Goal: Task Accomplishment & Management: Complete application form

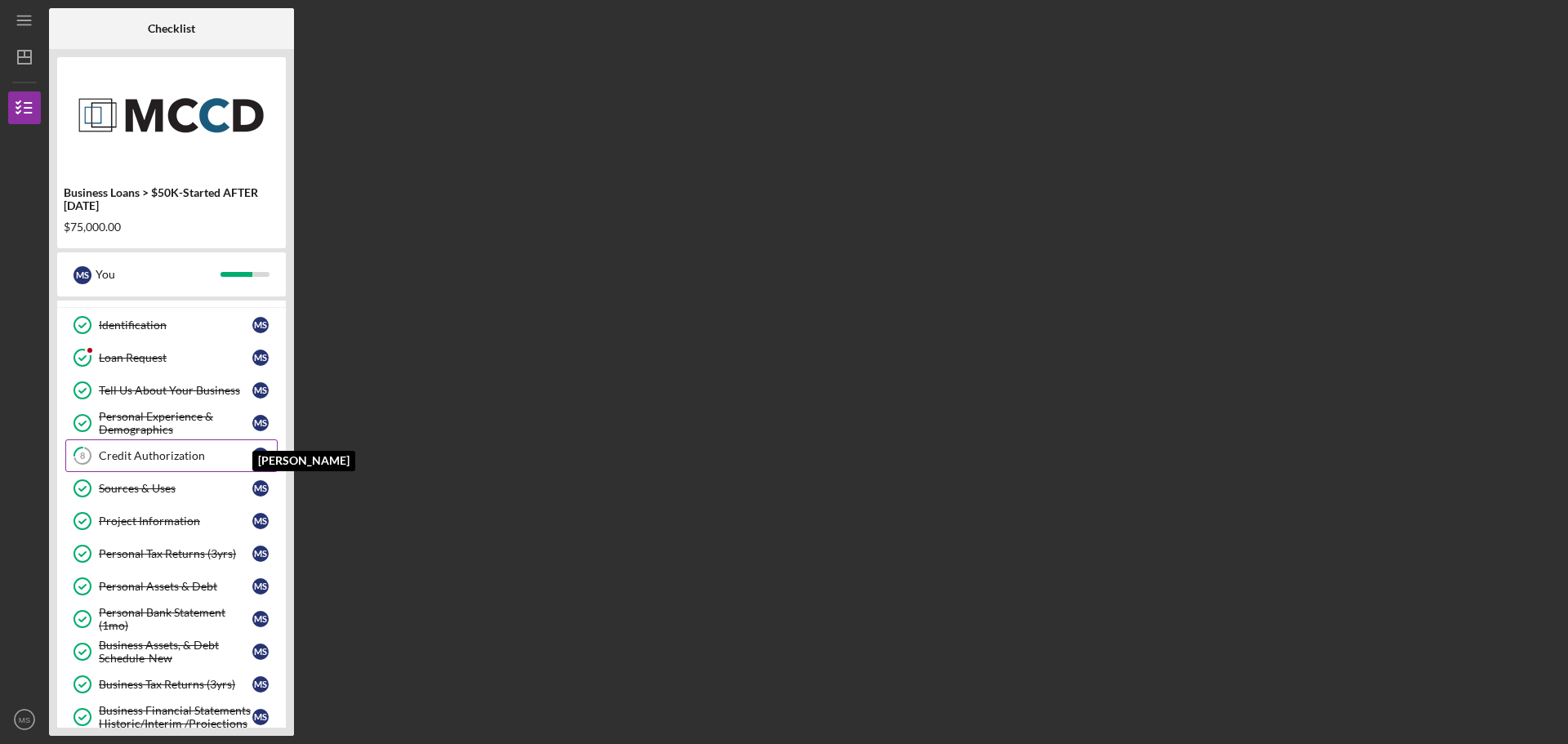
scroll to position [259, 0]
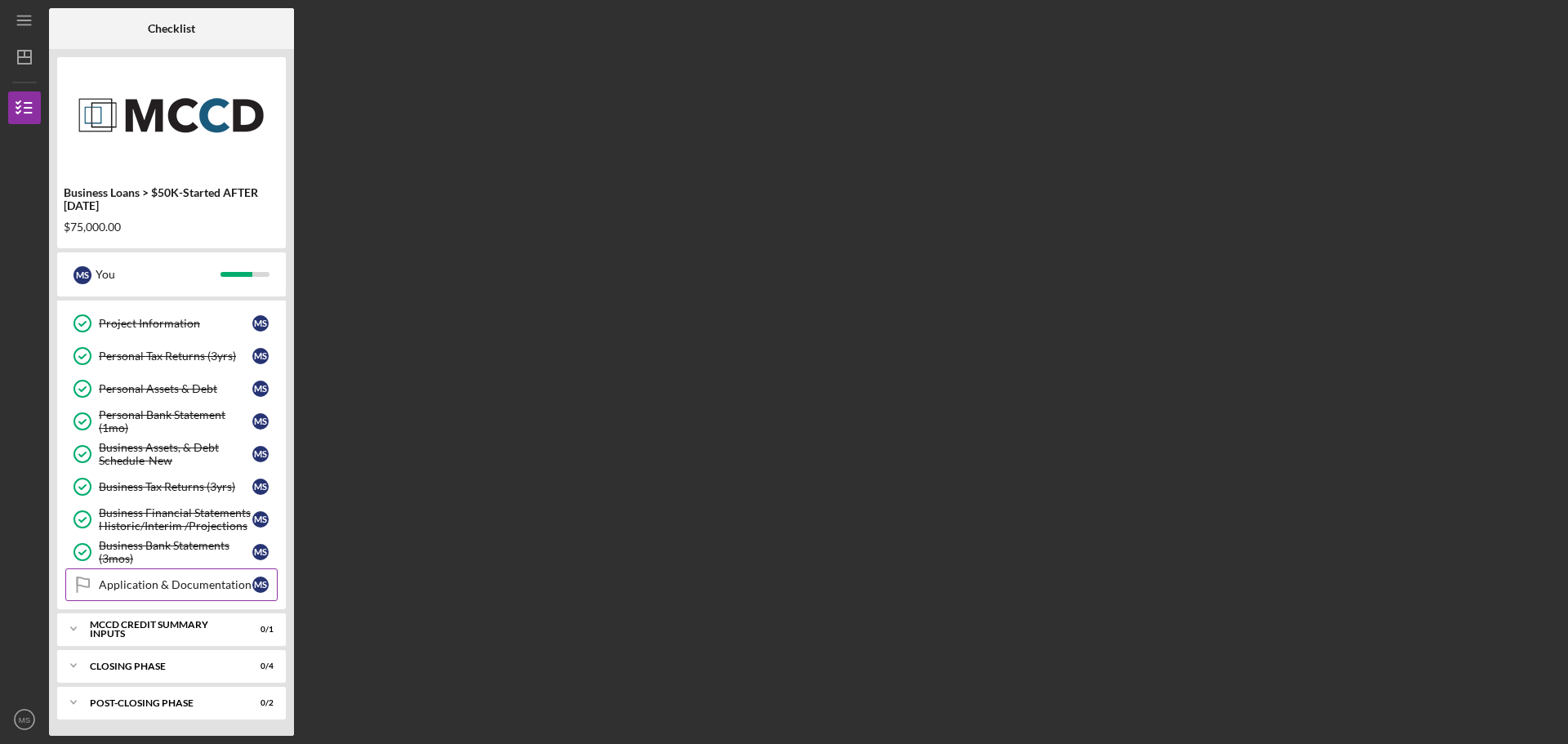
click at [206, 577] on link "Application & Documentation Application & Documentation M S" at bounding box center [171, 585] width 212 height 32
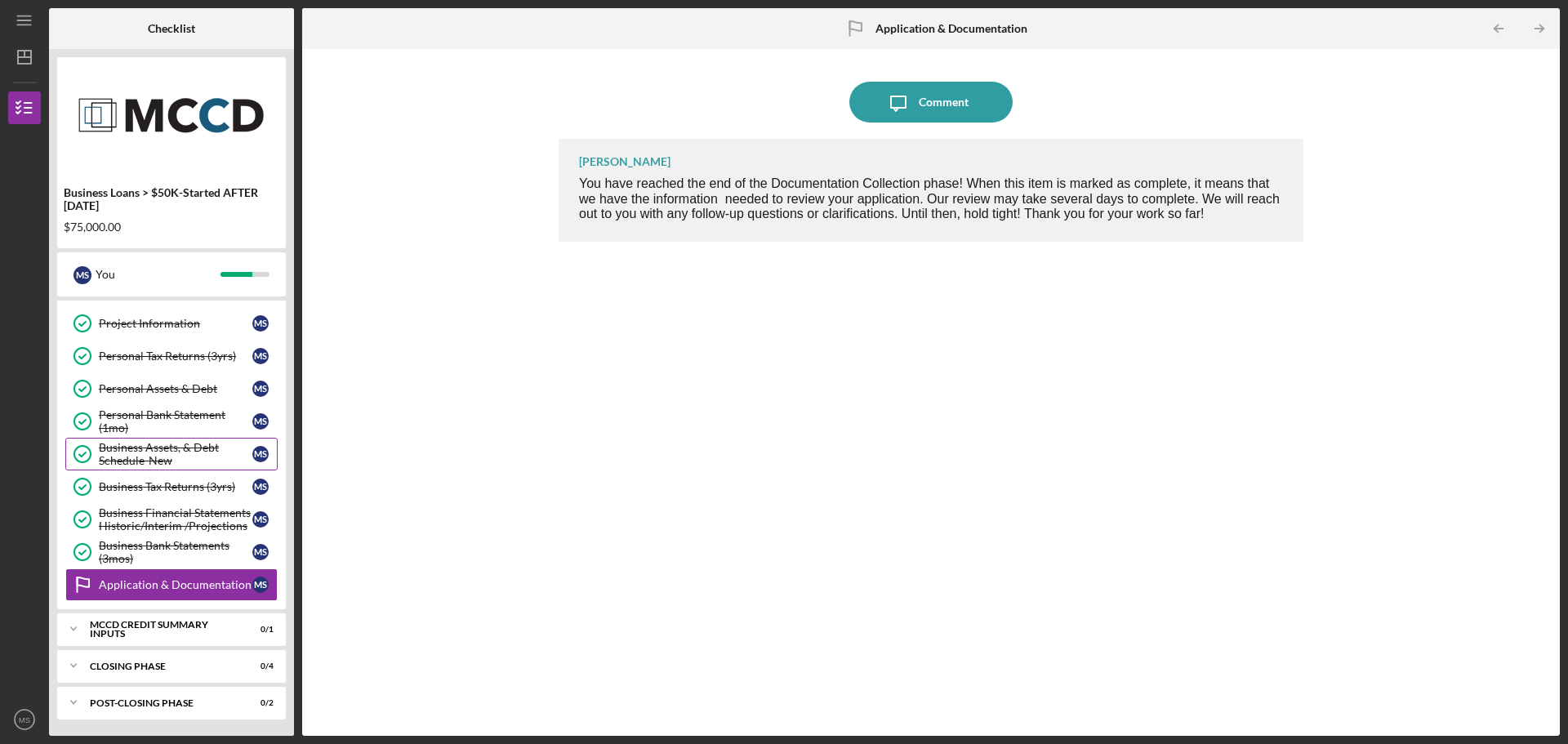
click at [171, 461] on div "Business Assets, & Debt Schedule-New" at bounding box center [176, 454] width 154 height 26
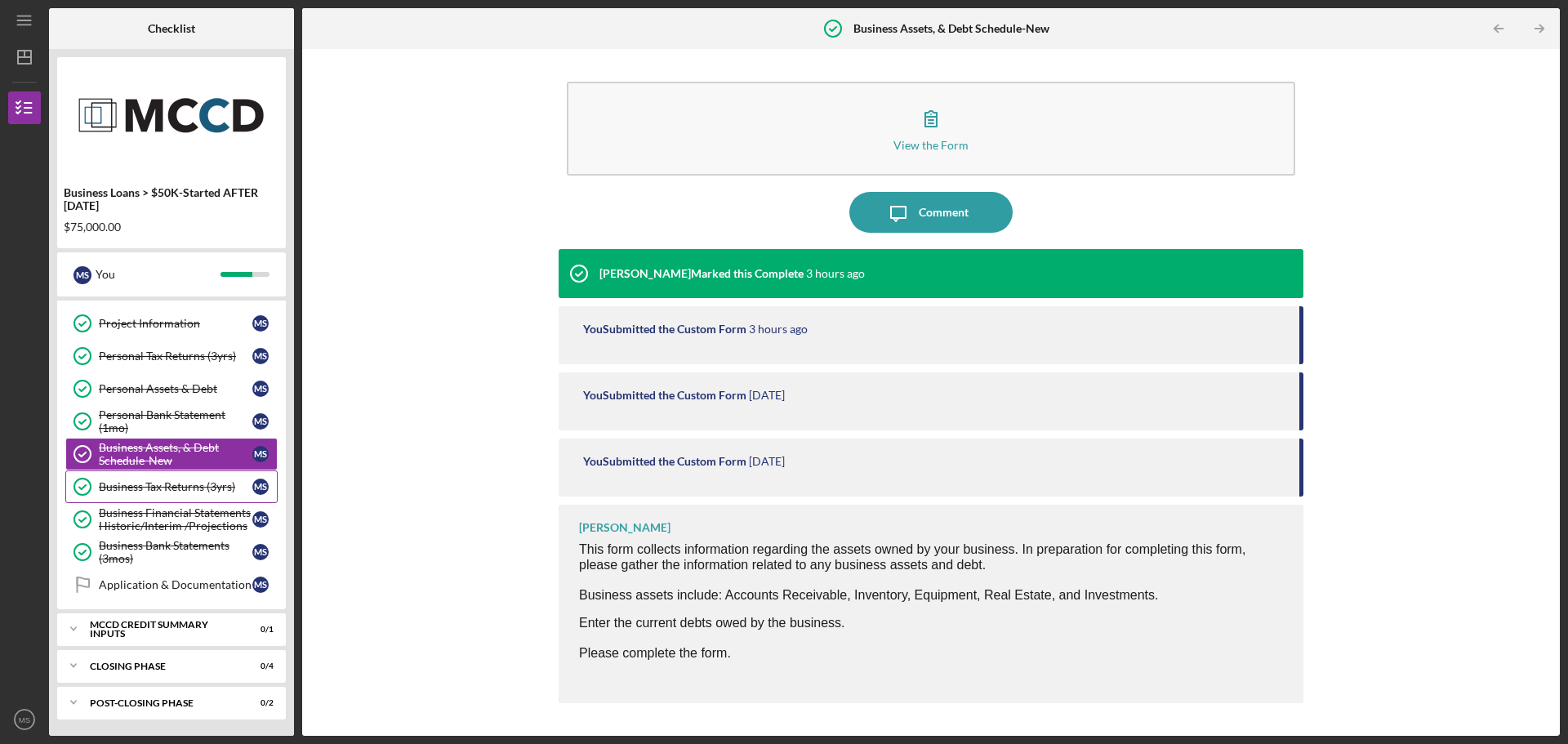
click at [176, 483] on div "Business Tax Returns (3yrs)" at bounding box center [176, 487] width 154 height 13
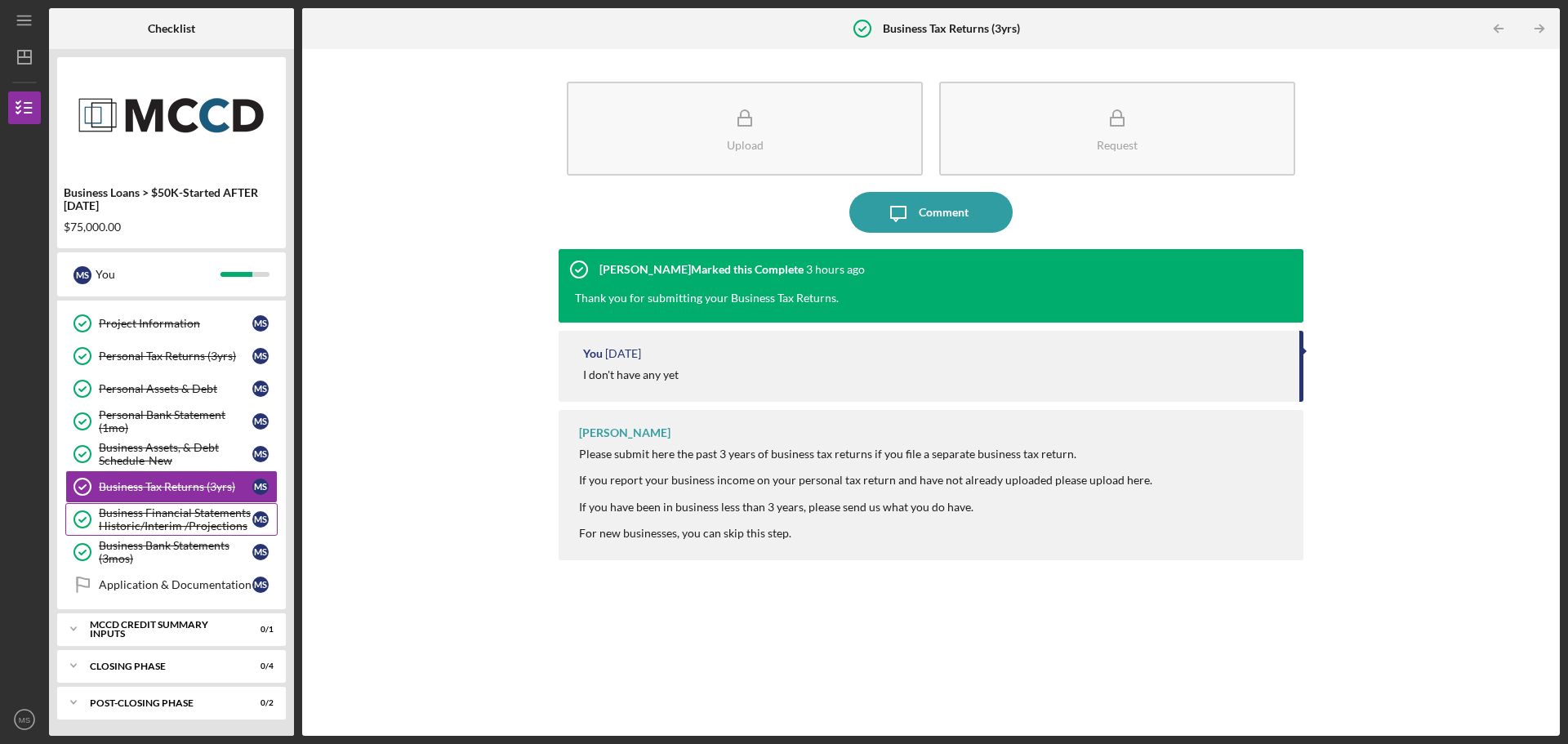
click at [178, 516] on div "Business Financial Statements Historic/Interim /Projections" at bounding box center [176, 520] width 154 height 26
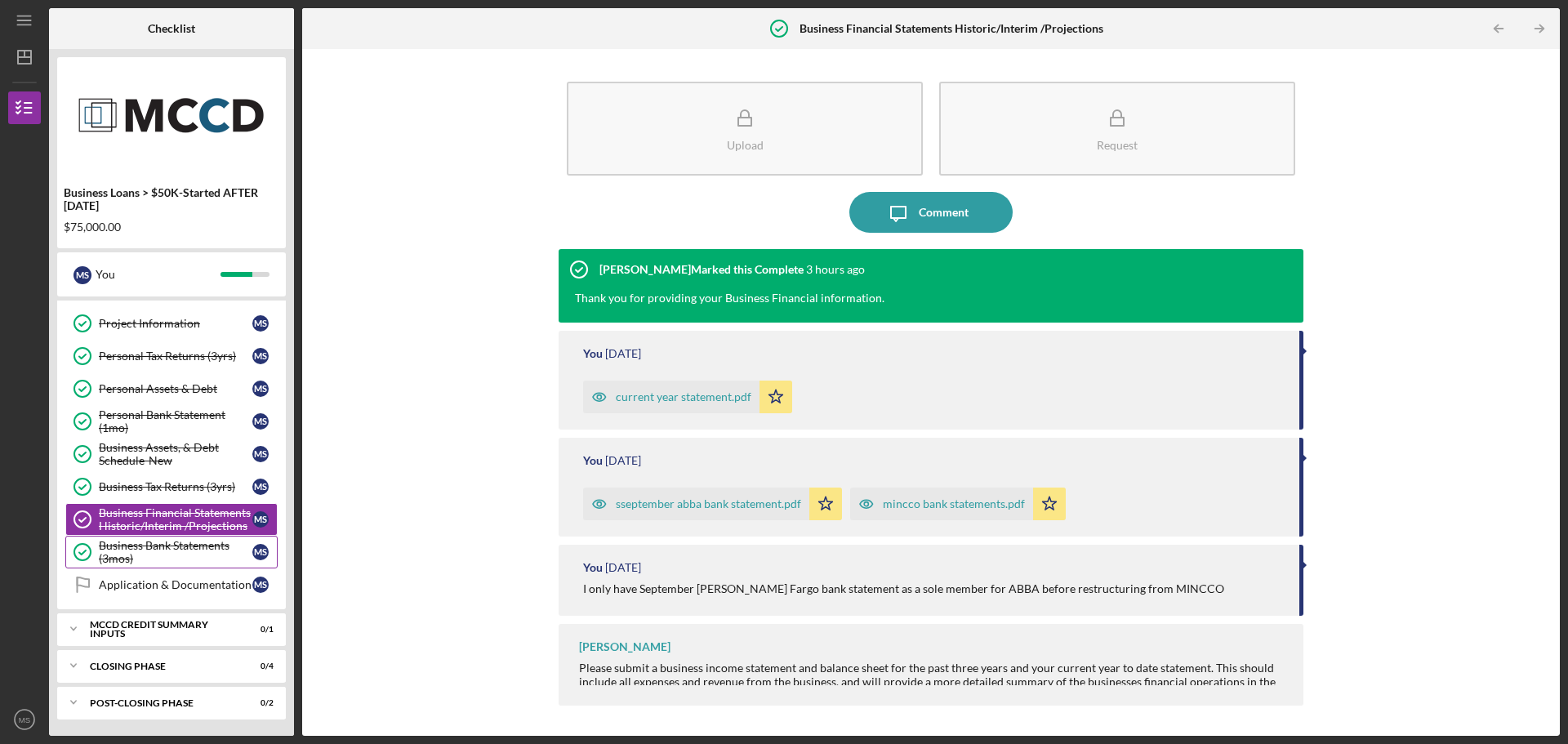
click at [175, 555] on div "Business Bank Statements (3mos)" at bounding box center [176, 552] width 154 height 26
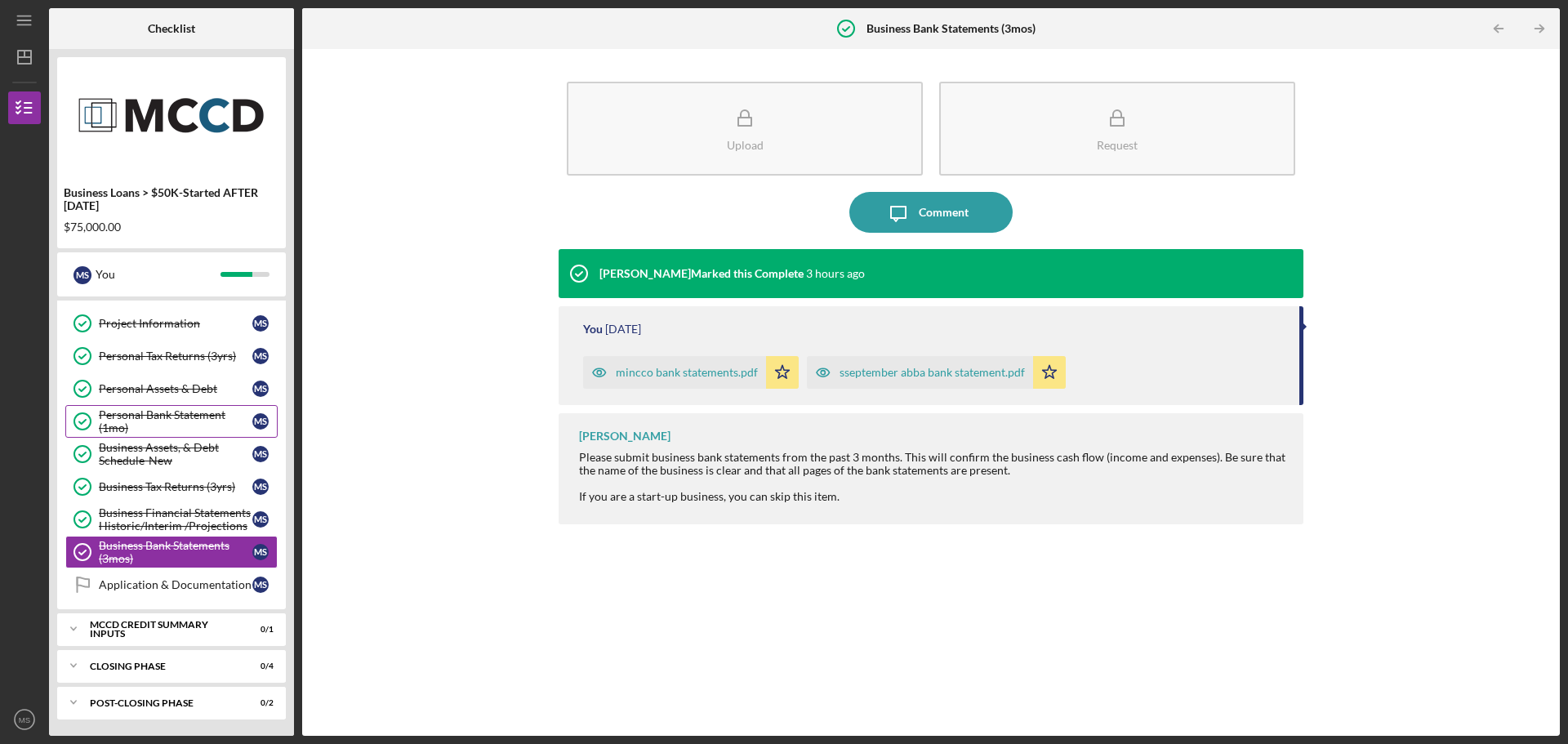
click at [157, 422] on div "Personal Bank Statement (1mo)" at bounding box center [176, 422] width 154 height 26
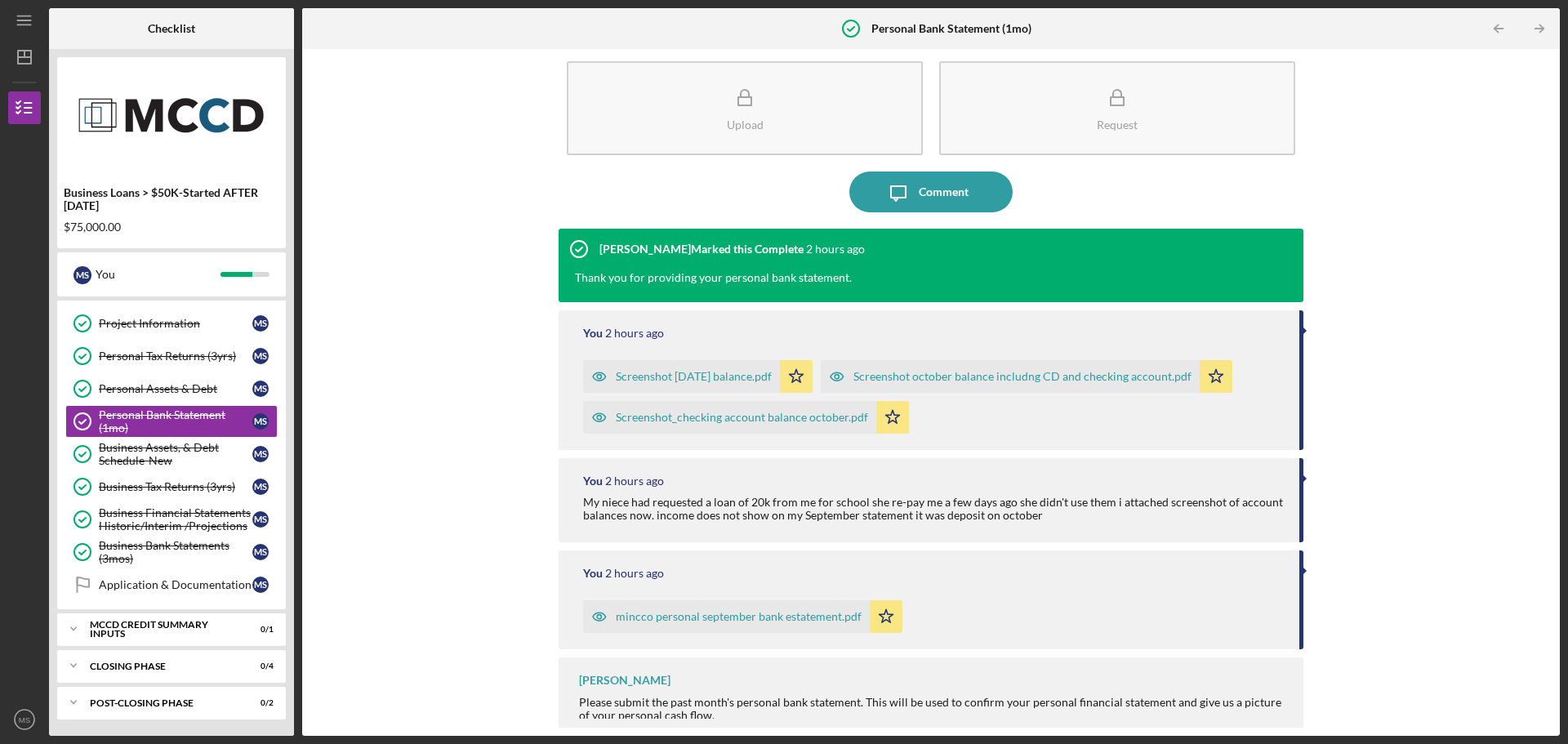
scroll to position [32, 0]
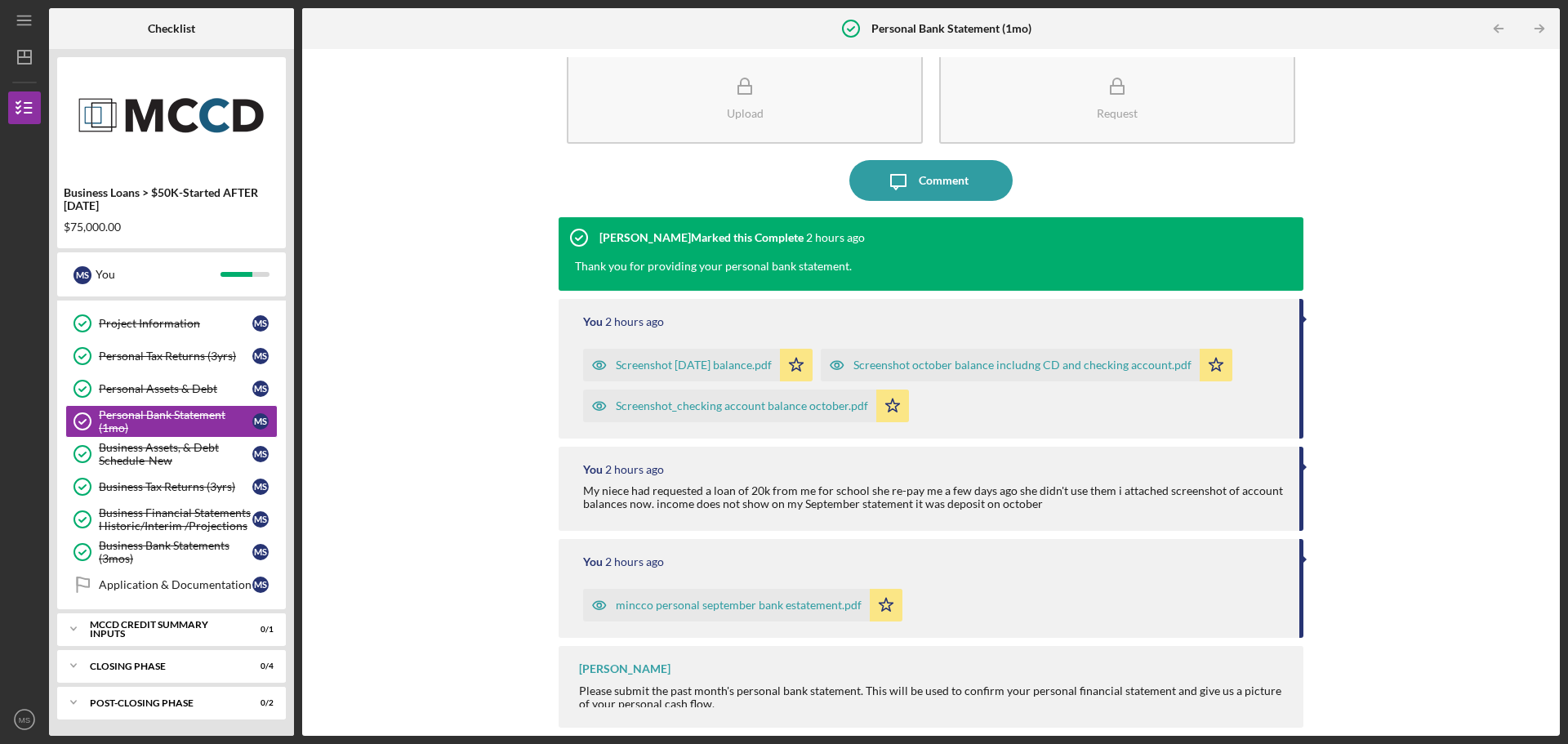
click at [716, 607] on div "mincco personal september bank estatement.pdf" at bounding box center [738, 605] width 245 height 13
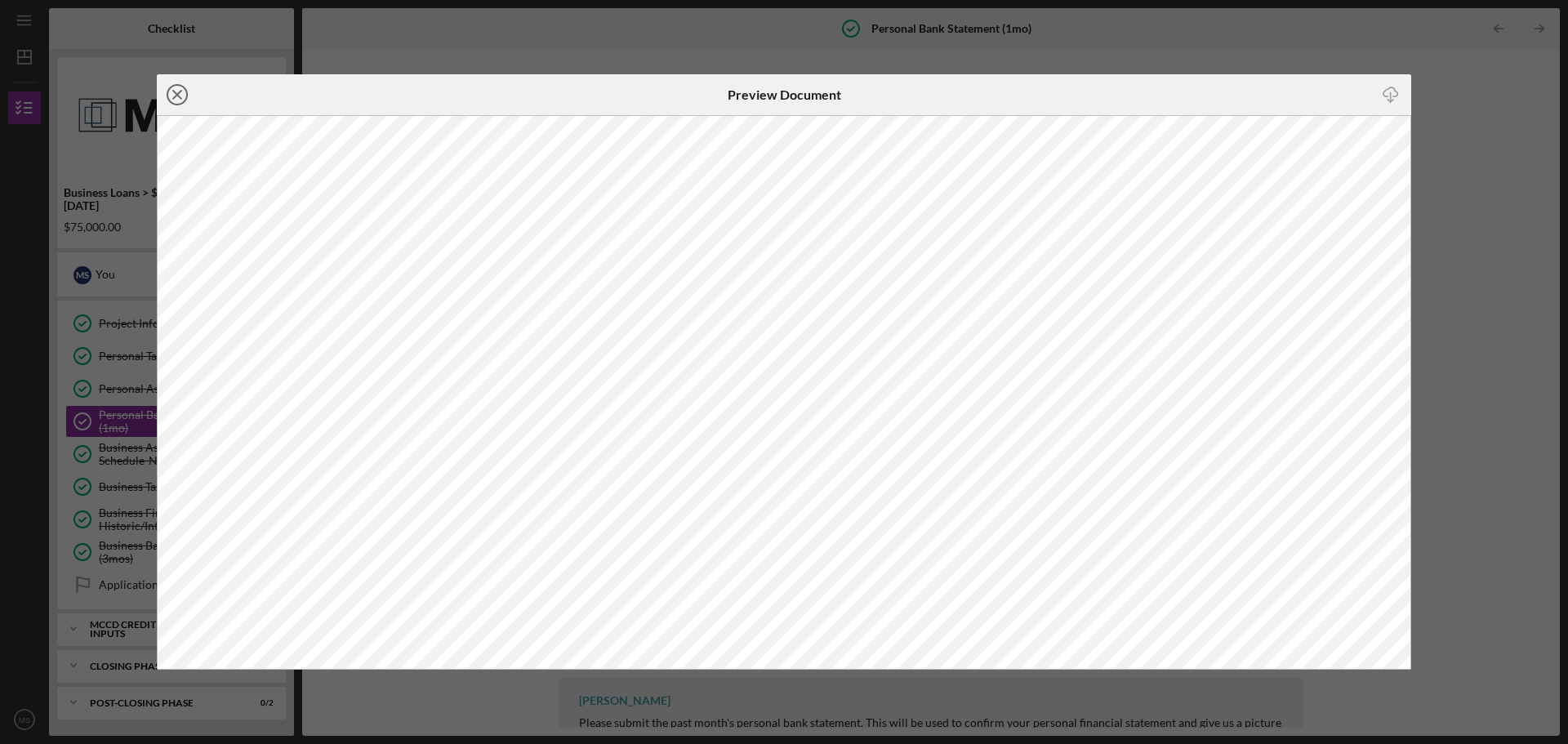
click at [167, 98] on icon "Icon/Close" at bounding box center [177, 95] width 41 height 41
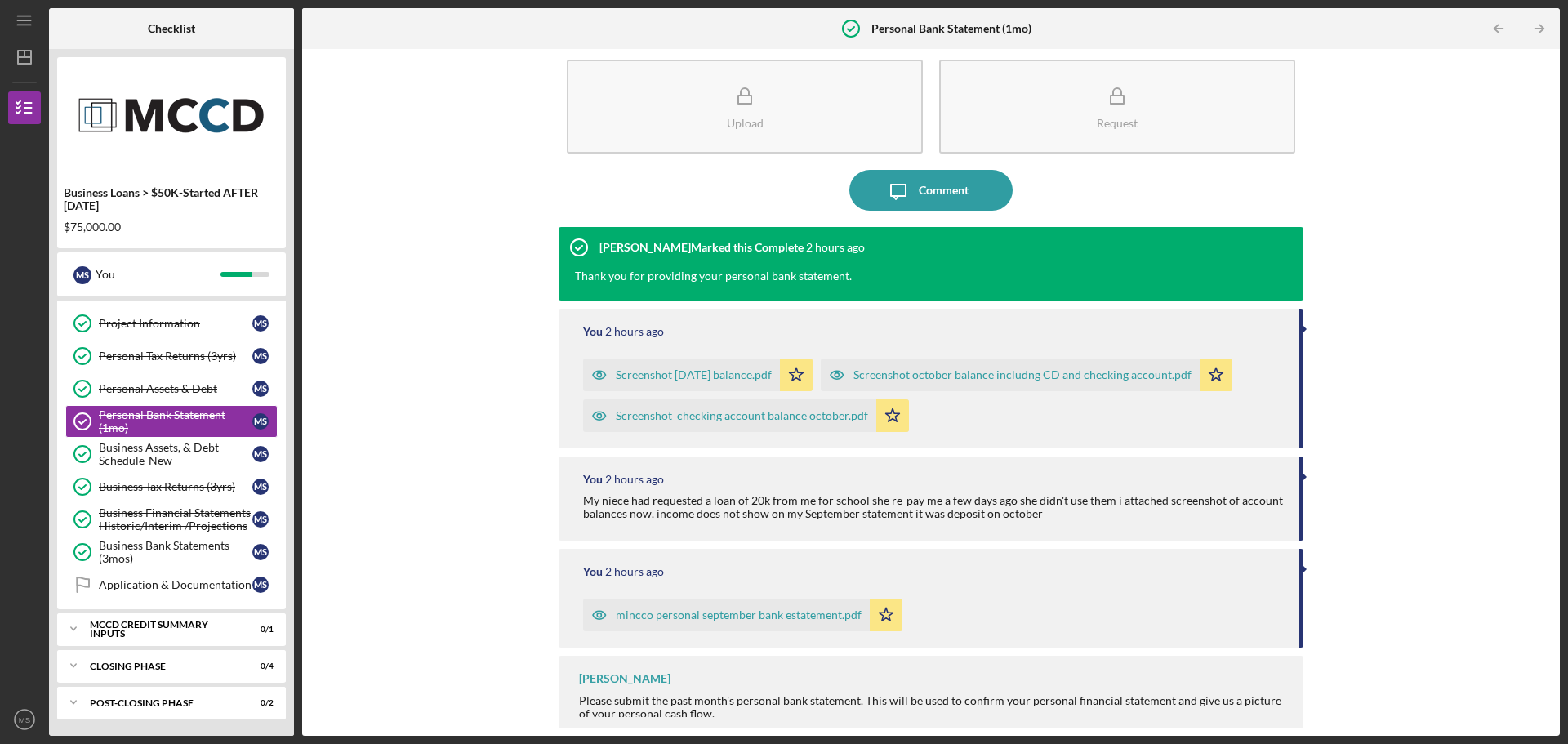
scroll to position [32, 0]
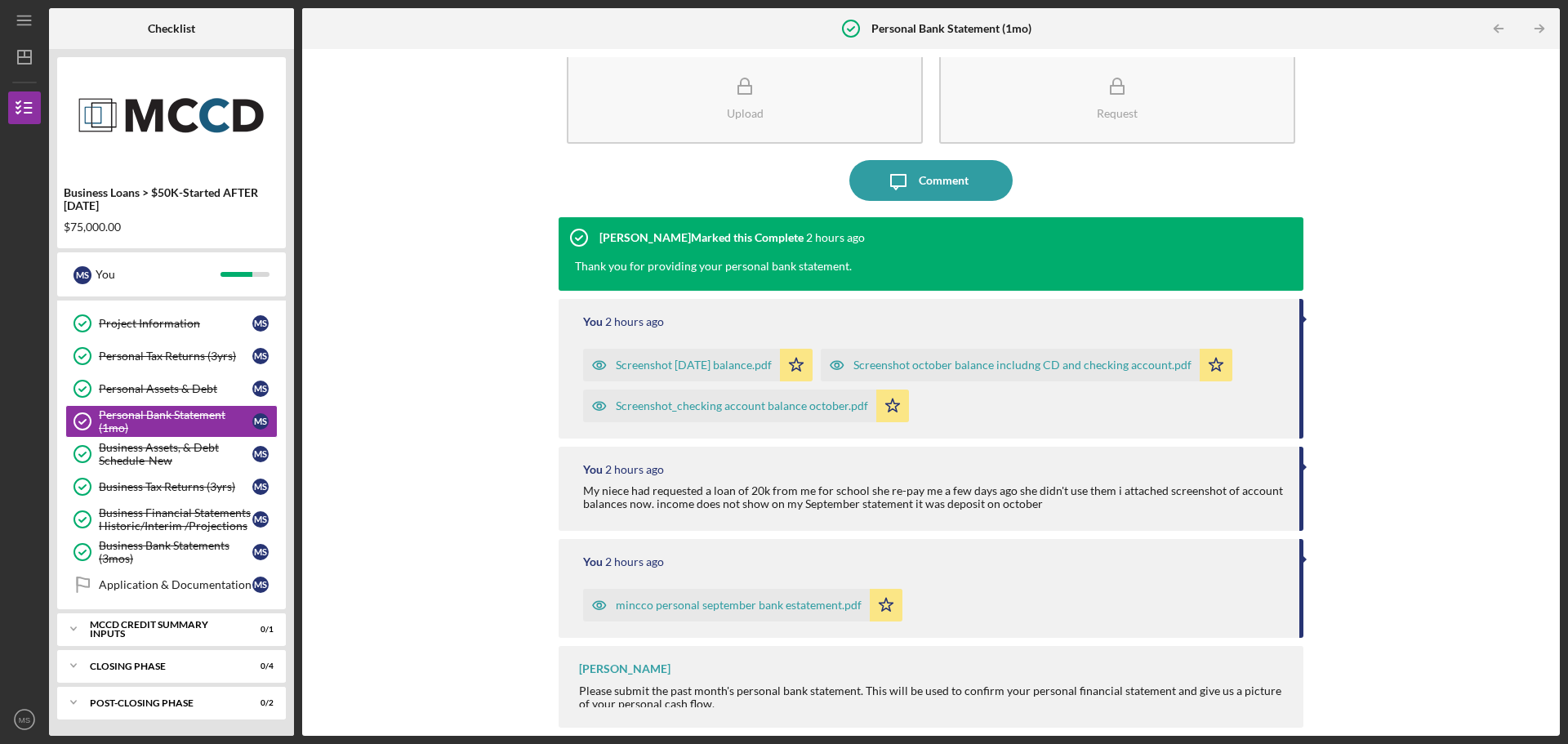
click at [708, 362] on div "Screenshot [DATE] balance.pdf" at bounding box center [694, 365] width 156 height 13
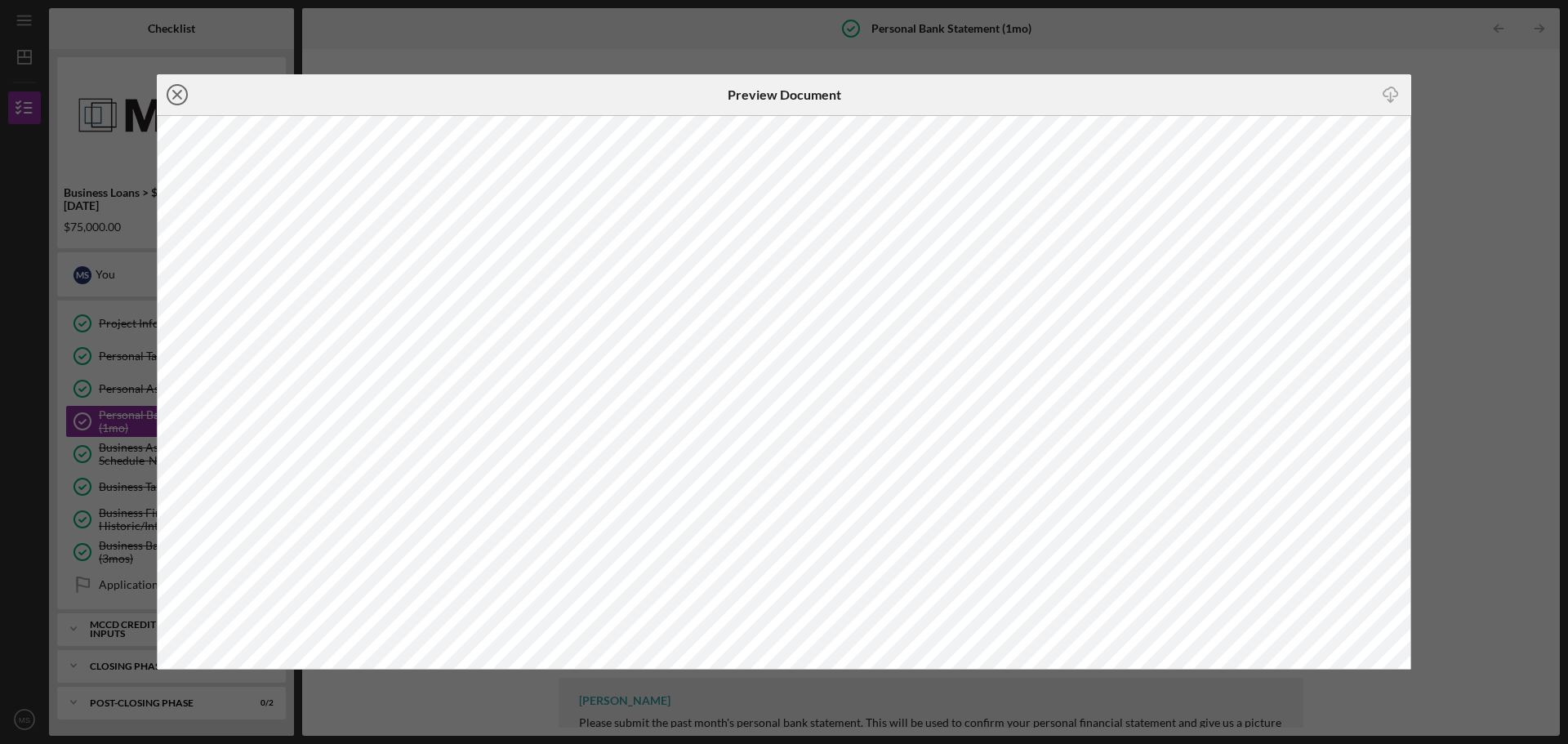
click at [182, 97] on icon "Icon/Close" at bounding box center [177, 95] width 41 height 41
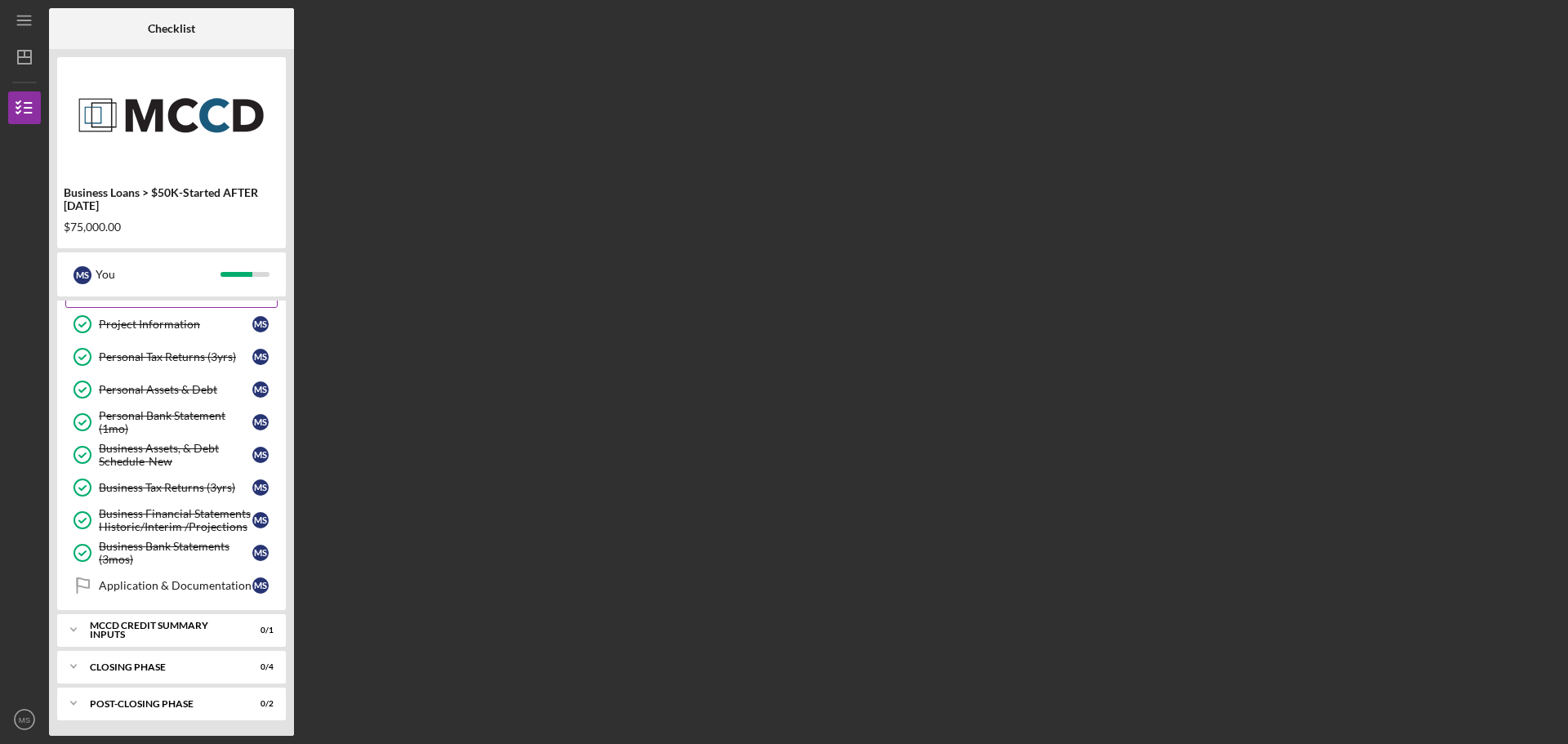
scroll to position [259, 0]
click at [142, 547] on div "Business Bank Statements (3mos)" at bounding box center [176, 552] width 154 height 26
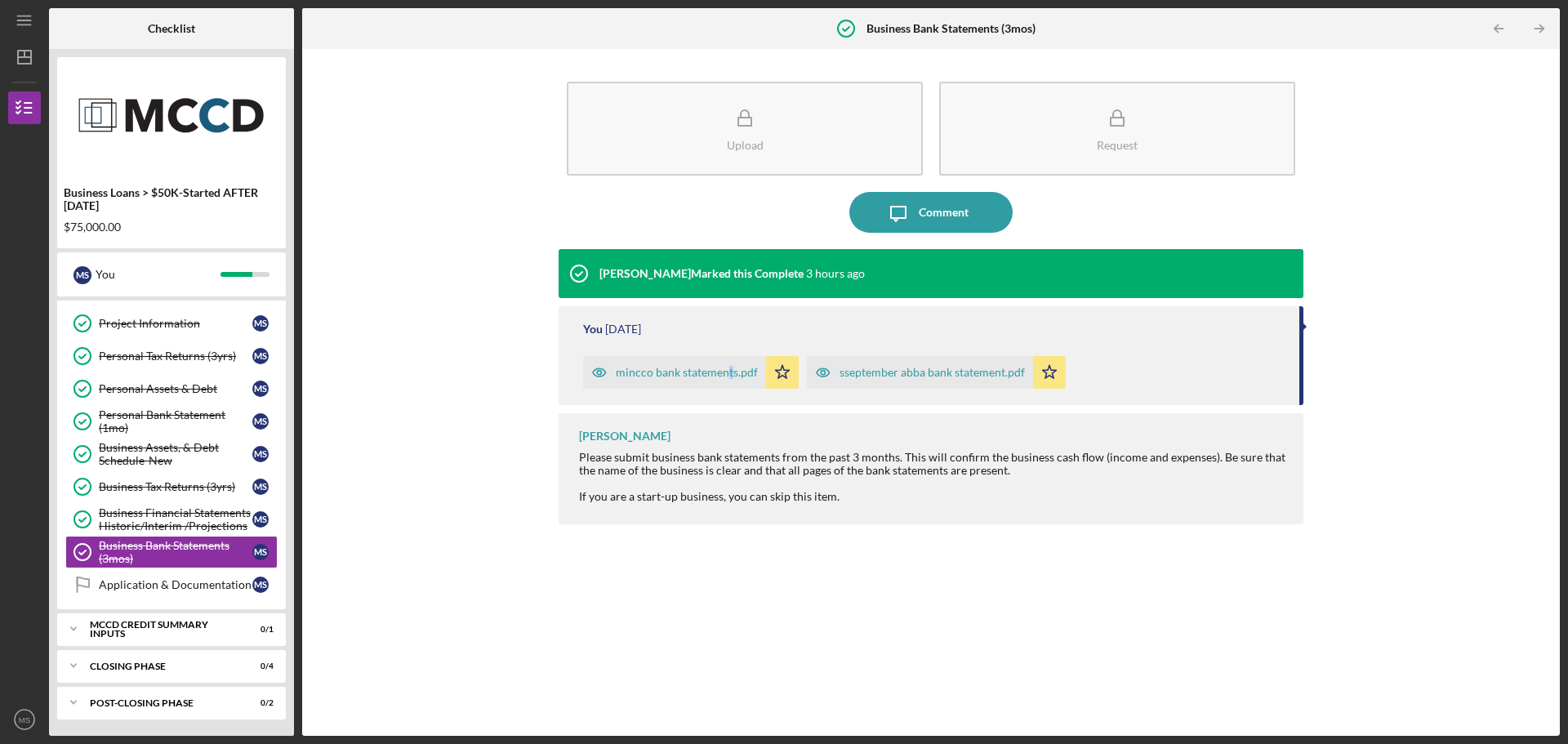
click at [725, 356] on div "mincco bank statements.pdf Icon/Star" at bounding box center [696, 369] width 224 height 41
click at [709, 376] on div "mincco bank statements.pdf" at bounding box center [686, 372] width 142 height 13
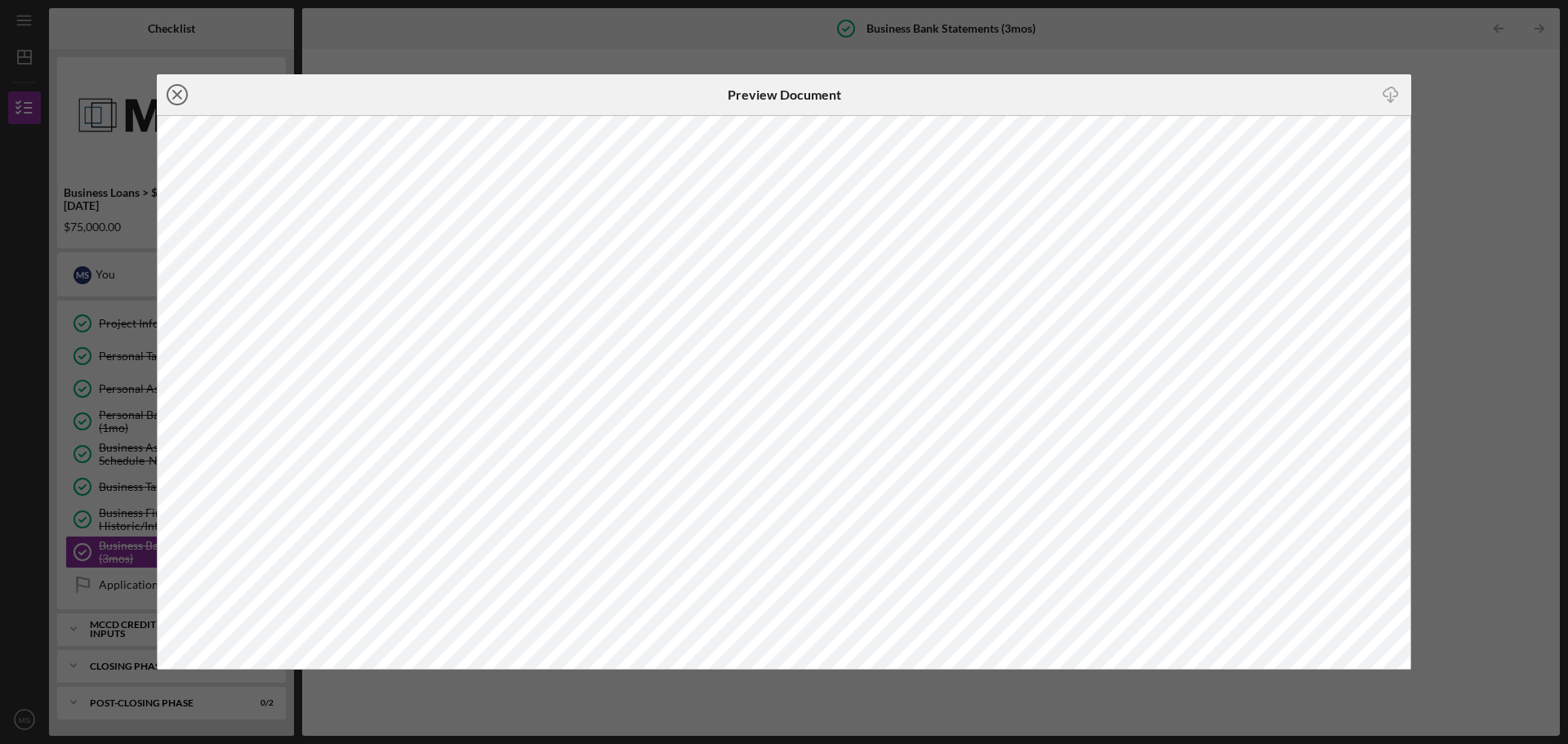
click at [177, 94] on icon "Icon/Close" at bounding box center [177, 95] width 41 height 41
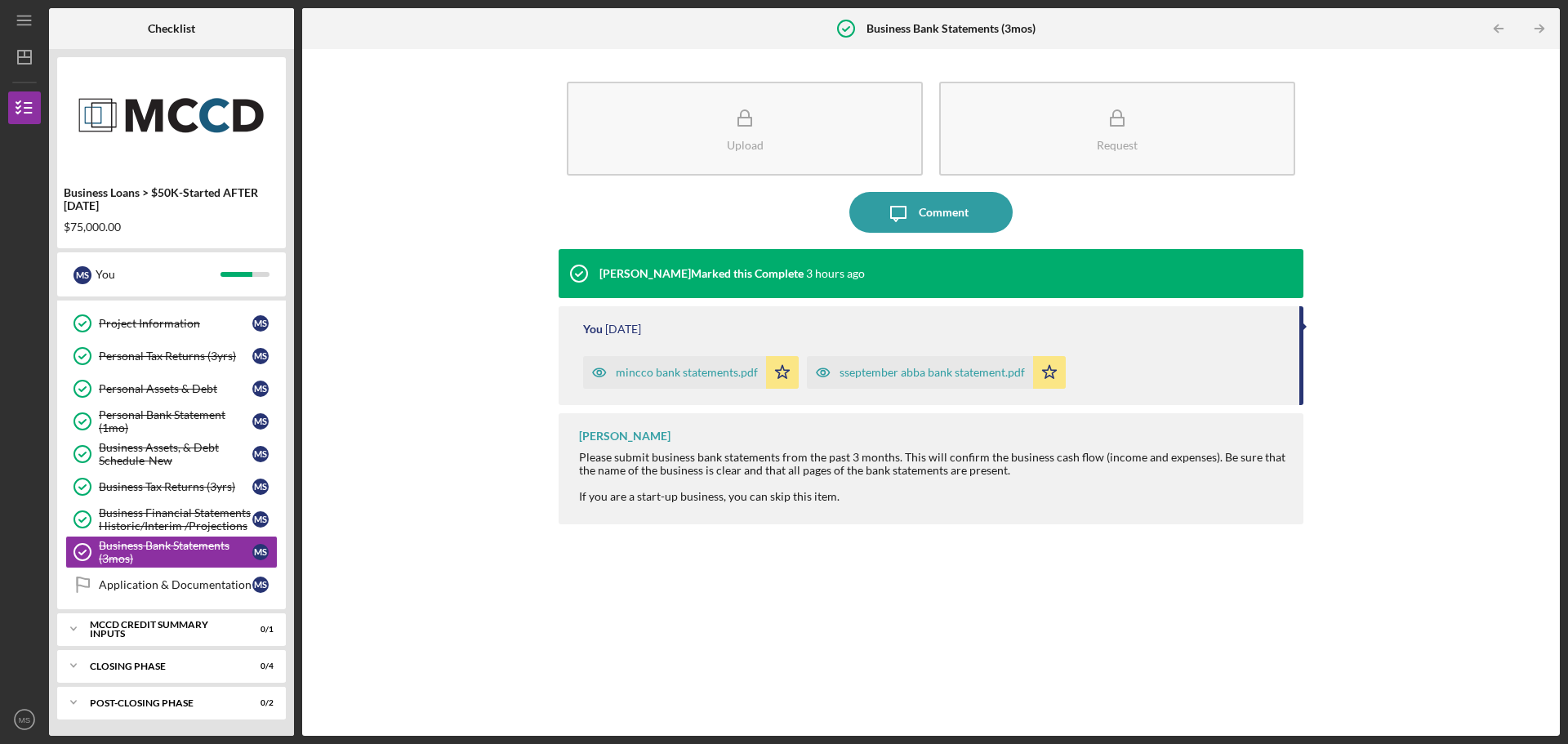
click at [734, 364] on div "mincco bank statements.pdf" at bounding box center [675, 372] width 183 height 32
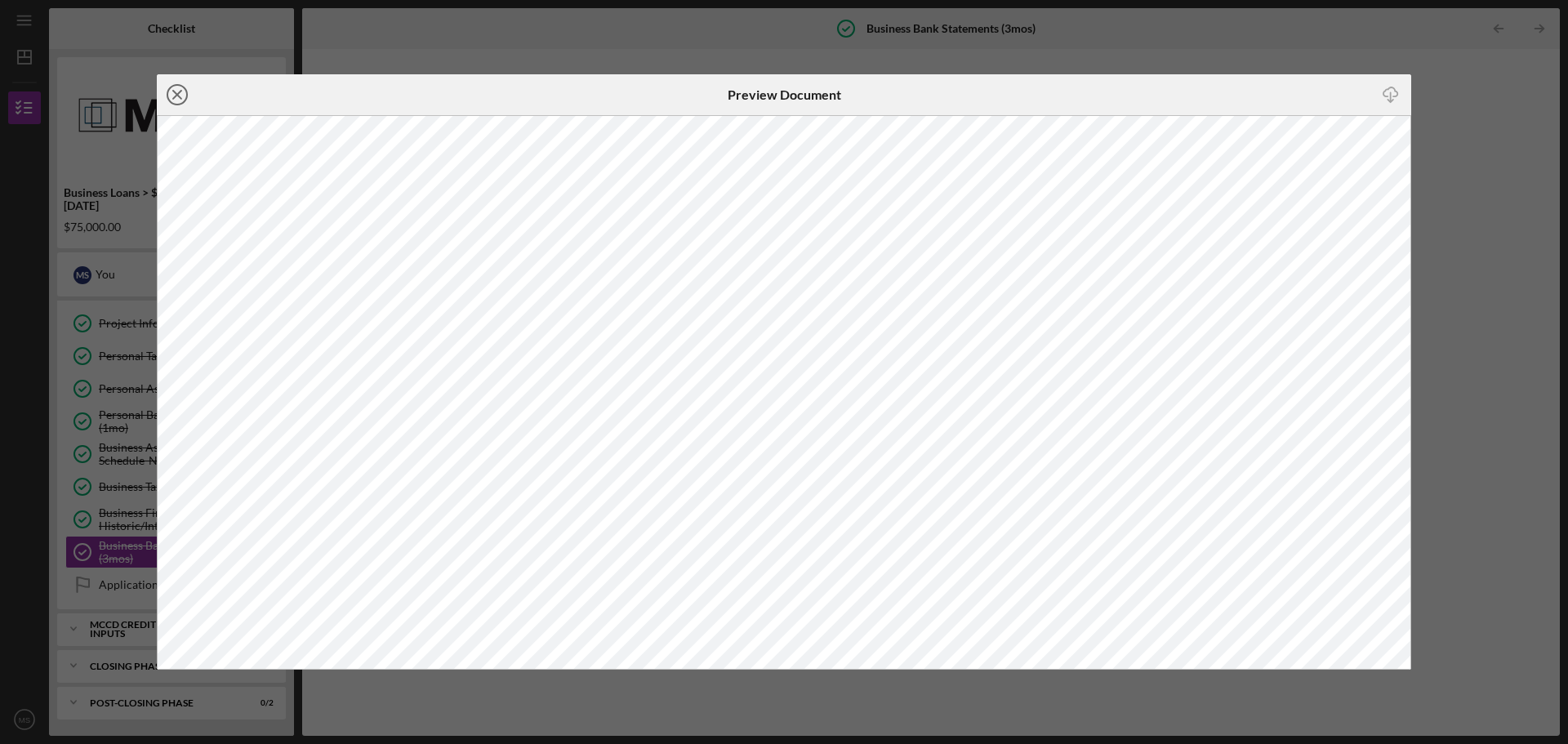
click at [181, 95] on icon "Icon/Close" at bounding box center [177, 95] width 41 height 41
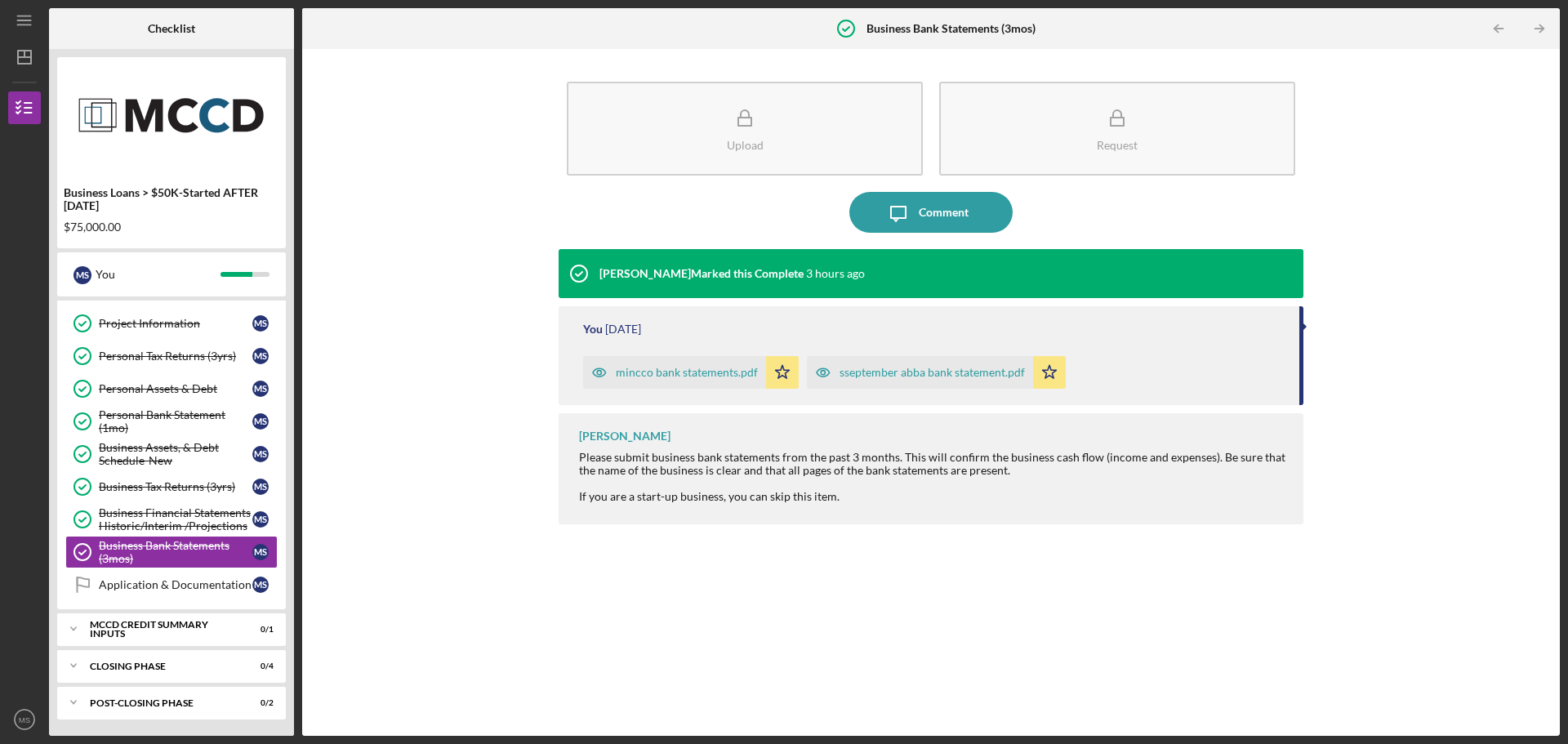
click at [856, 375] on div "sseptember abba bank statement.pdf" at bounding box center [933, 372] width 185 height 13
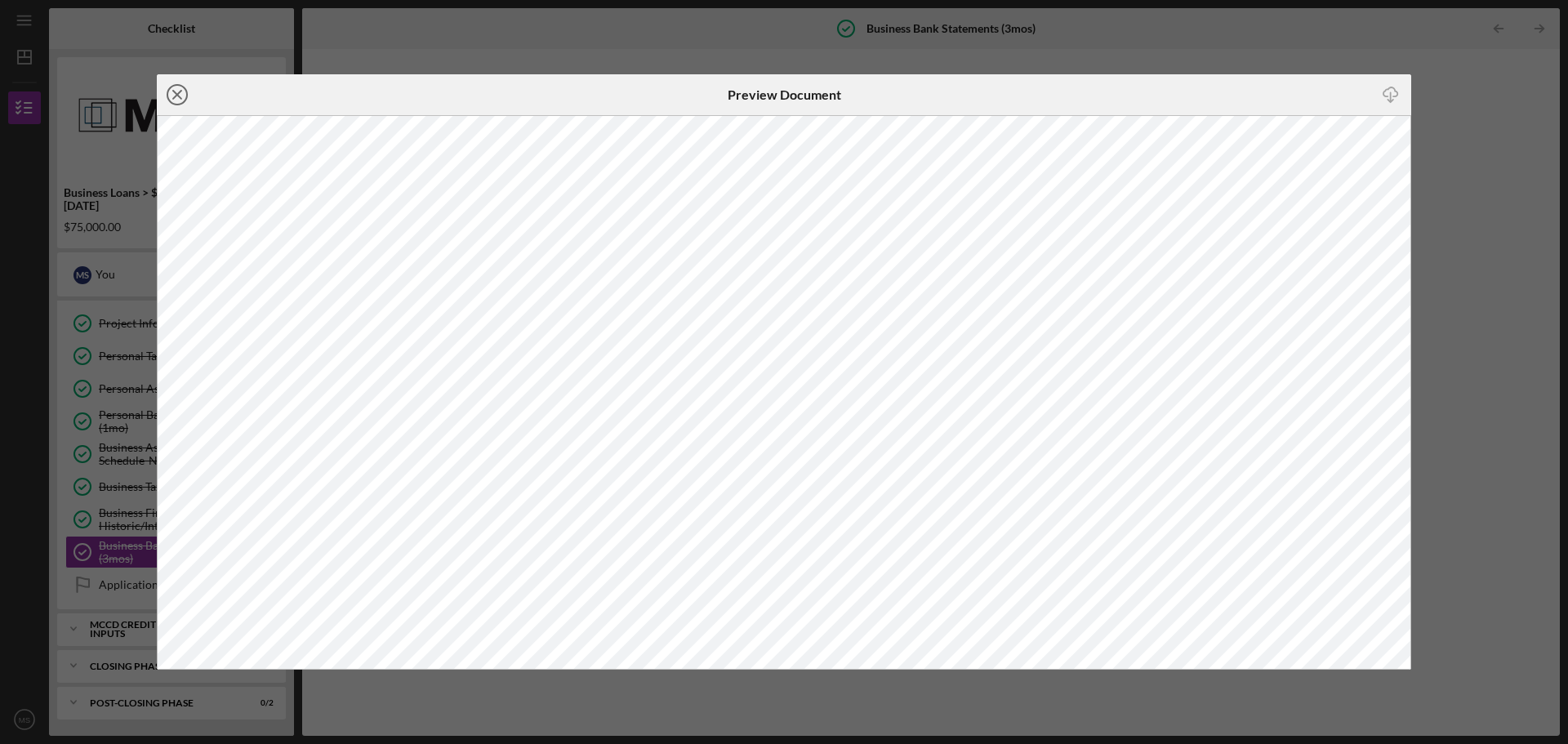
click at [170, 94] on icon "Icon/Close" at bounding box center [177, 95] width 41 height 41
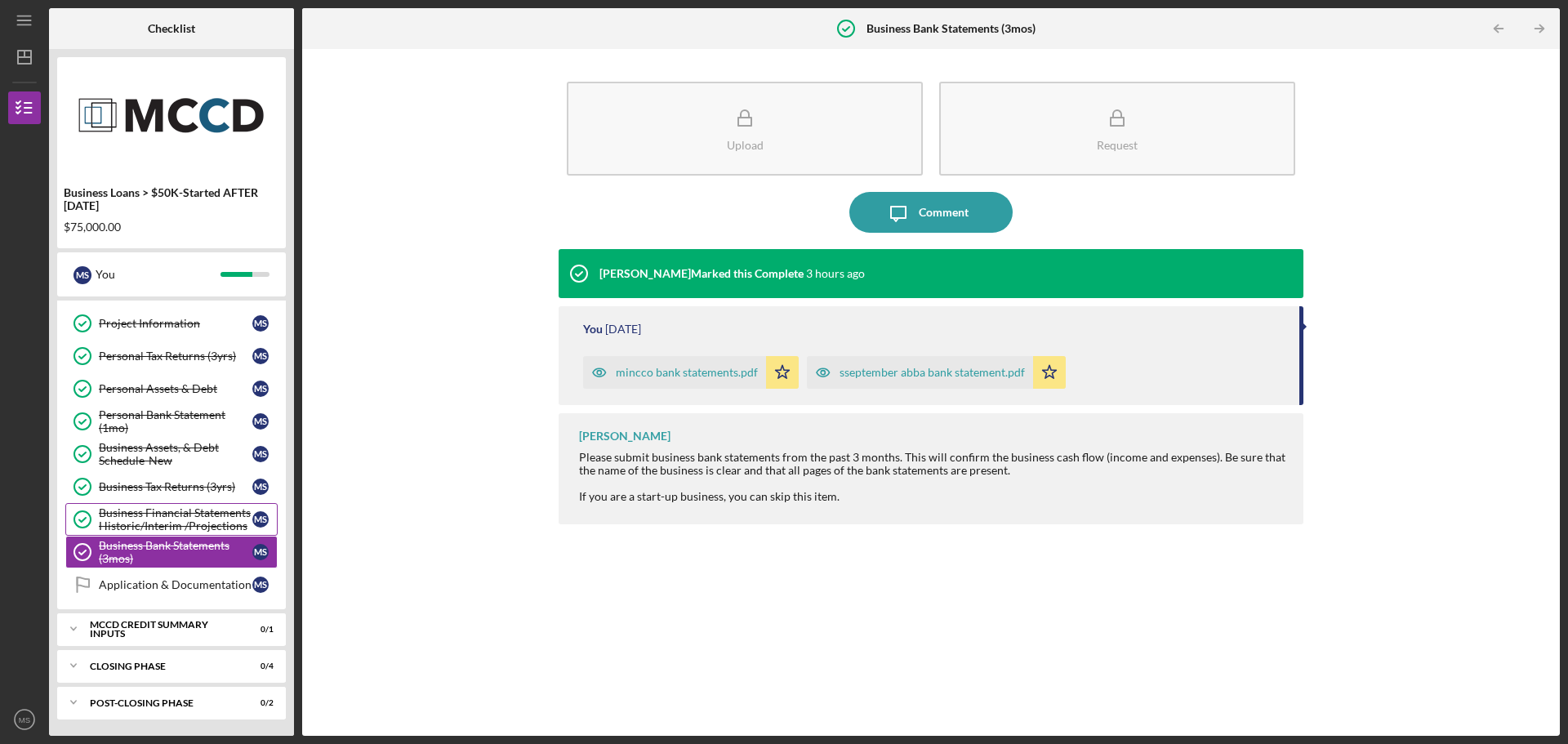
click at [169, 519] on div "Business Financial Statements Historic/Interim /Projections" at bounding box center [176, 520] width 154 height 26
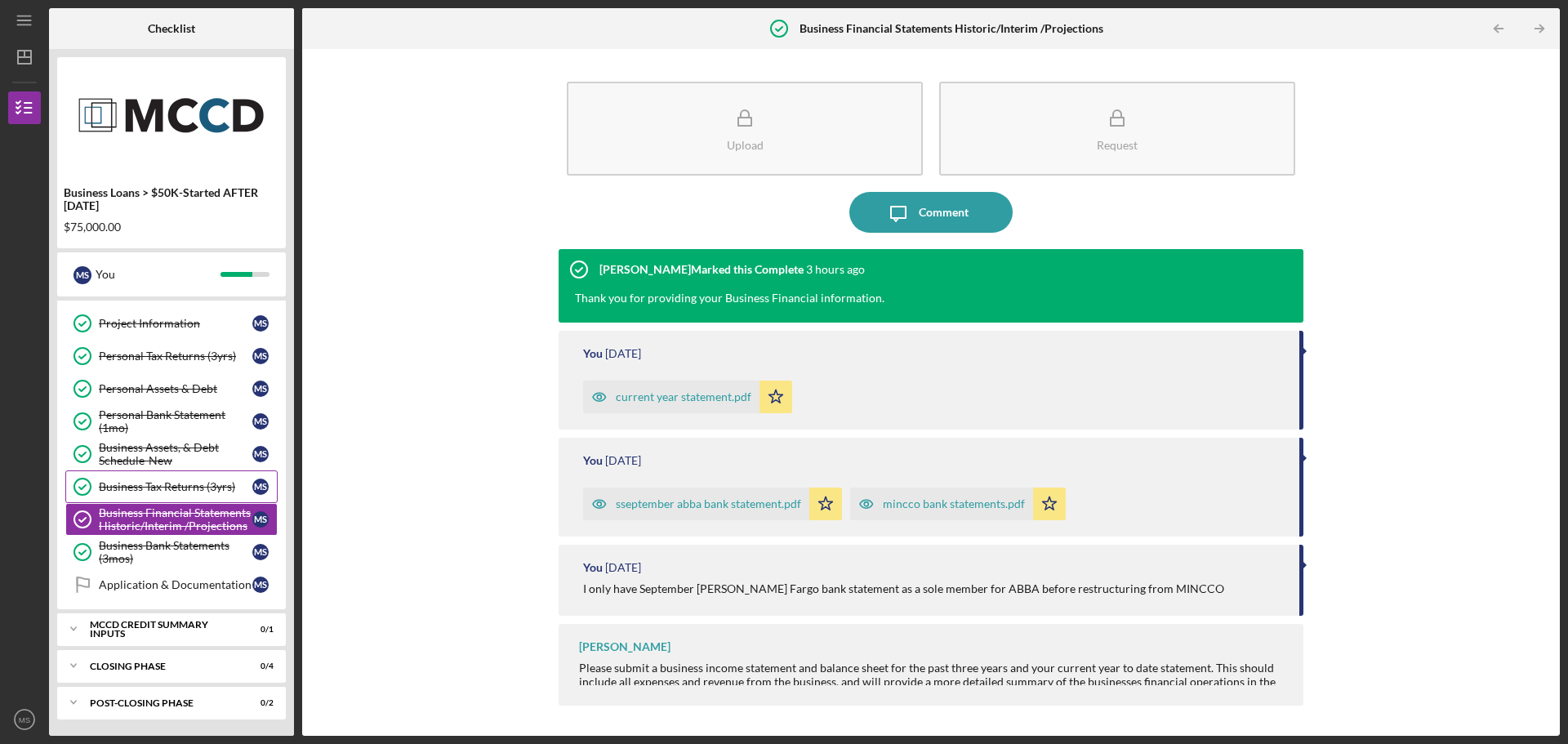
click at [175, 482] on div "Business Tax Returns (3yrs)" at bounding box center [176, 487] width 154 height 13
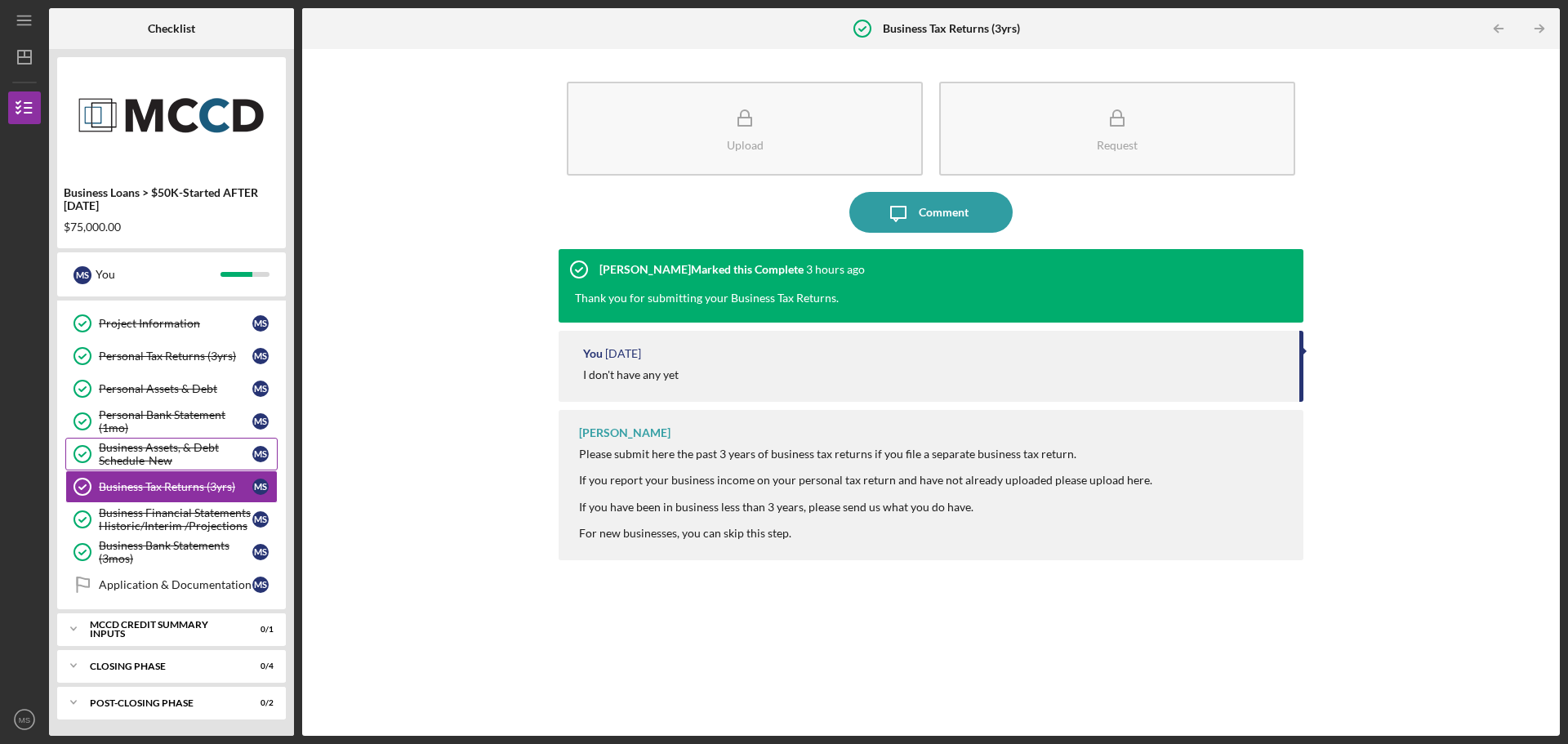
click at [177, 458] on div "Business Assets, & Debt Schedule-New" at bounding box center [176, 454] width 154 height 26
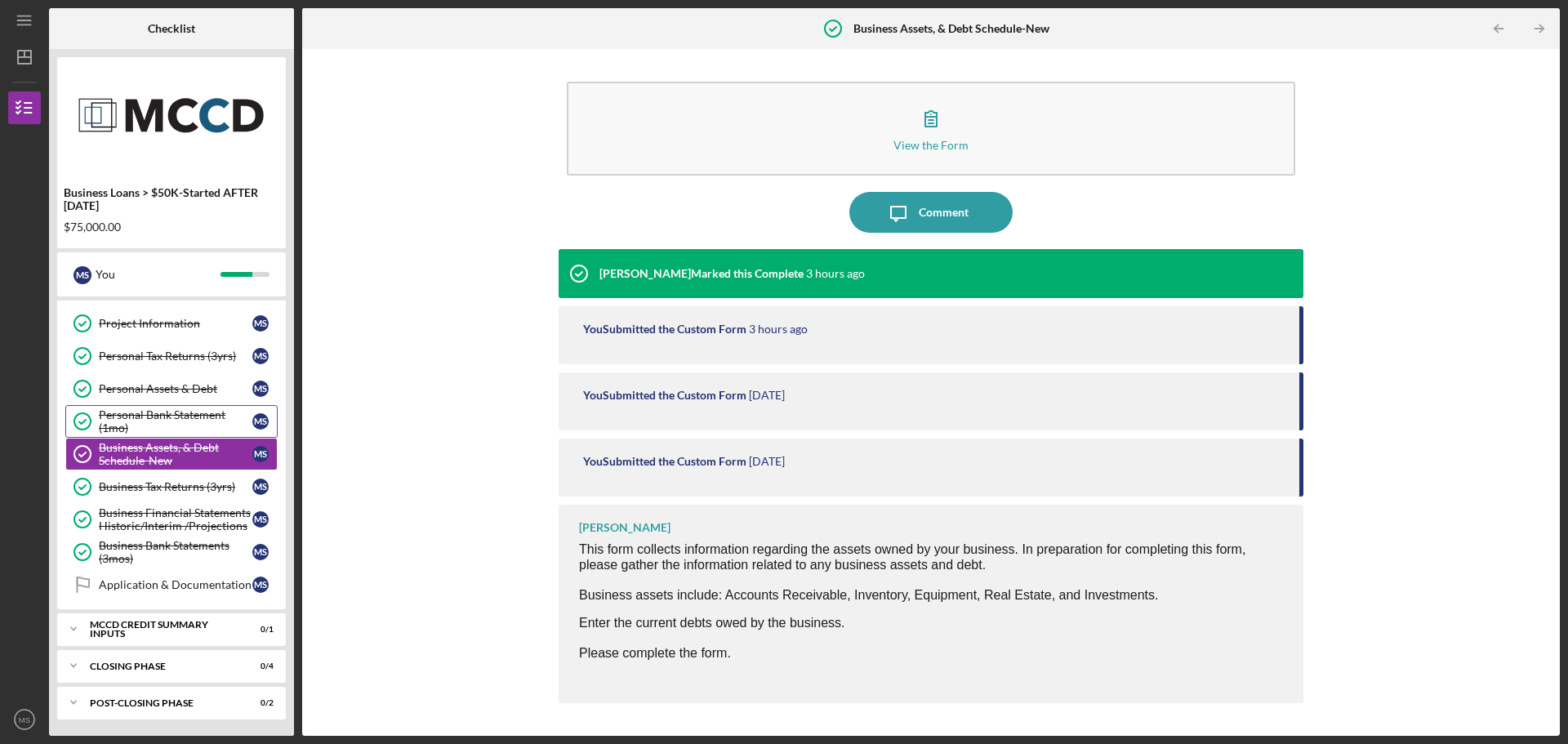
click at [181, 419] on div "Personal Bank Statement (1mo)" at bounding box center [176, 422] width 154 height 26
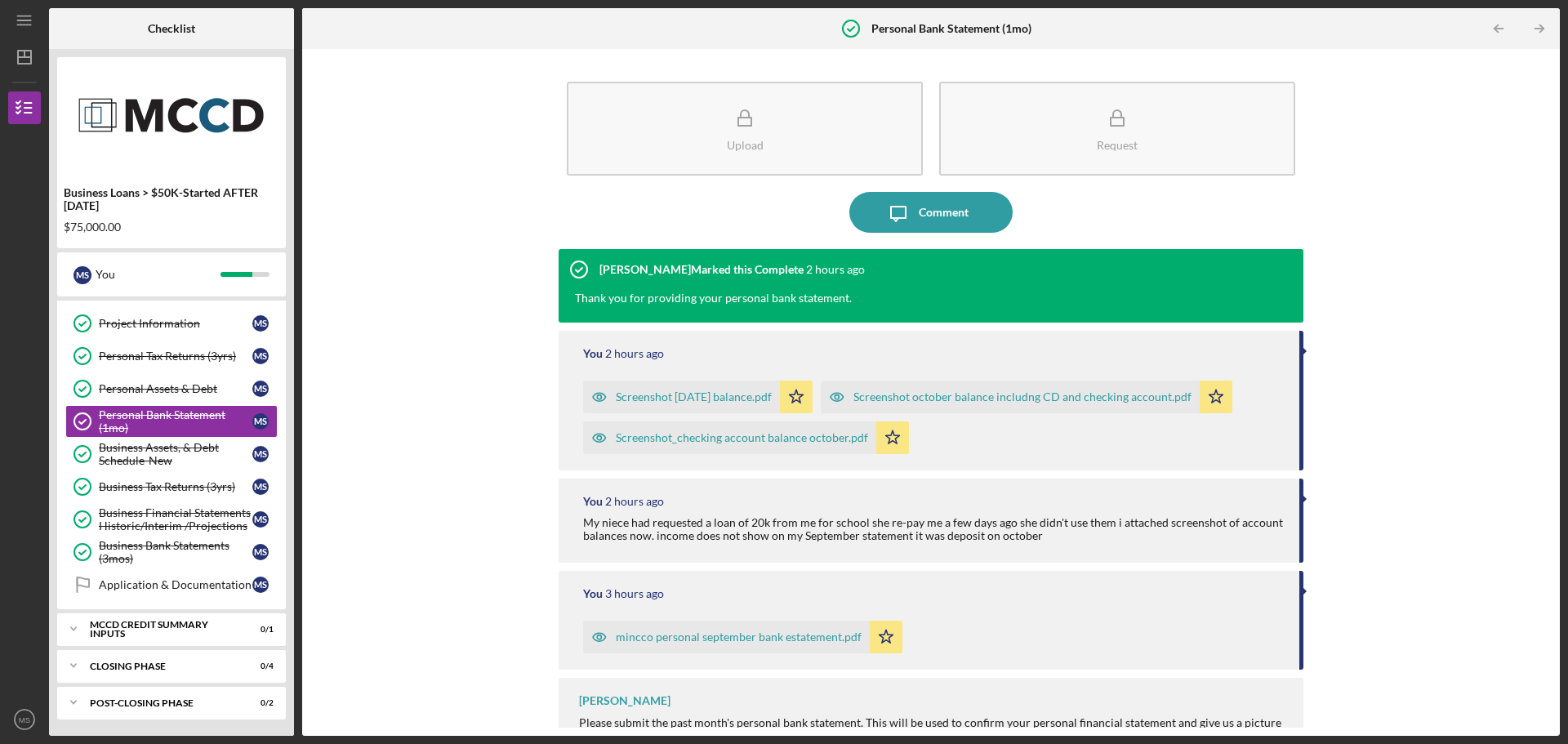
click at [660, 397] on div "Screenshot [DATE] balance.pdf" at bounding box center [694, 397] width 156 height 13
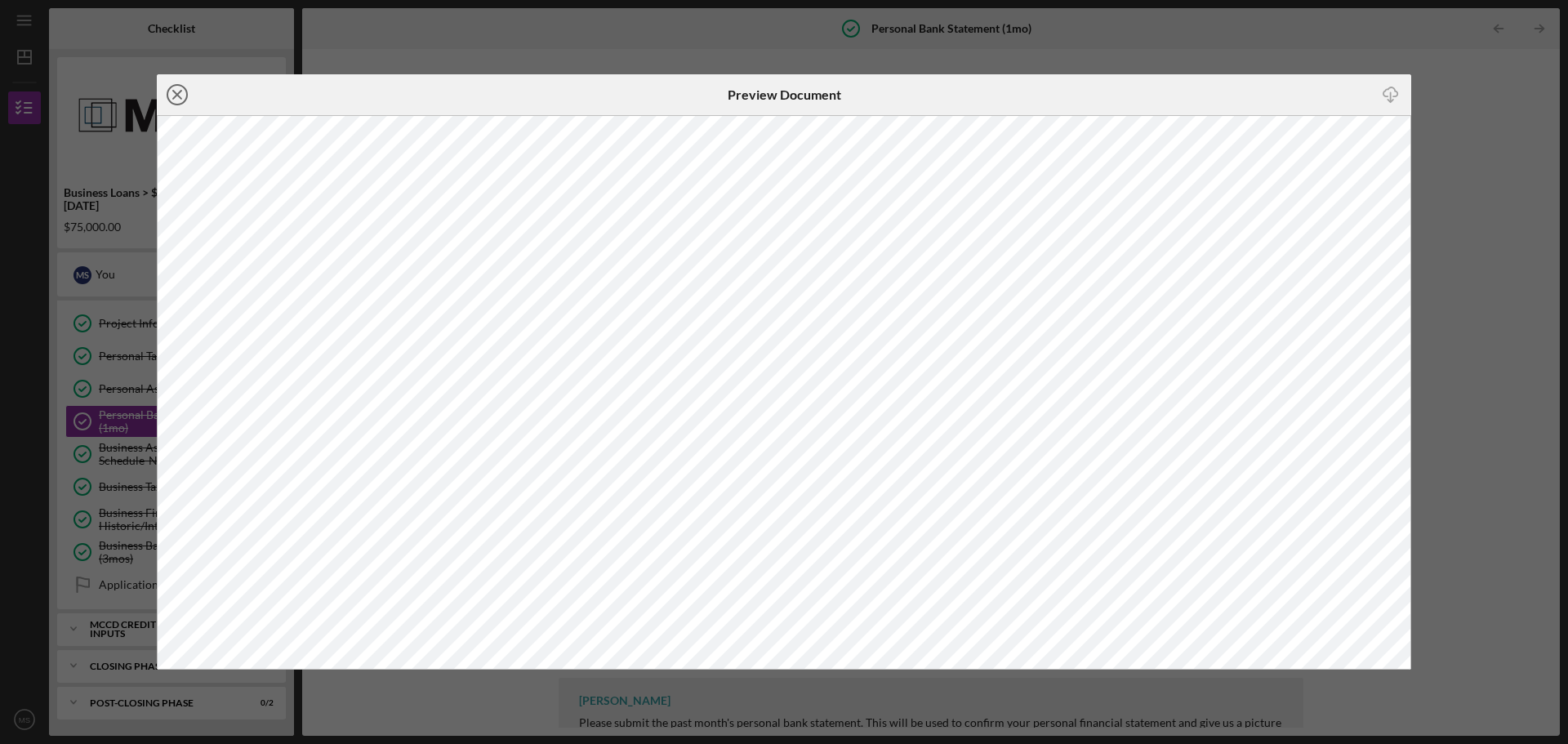
click at [178, 92] on icon "Icon/Close" at bounding box center [177, 95] width 41 height 41
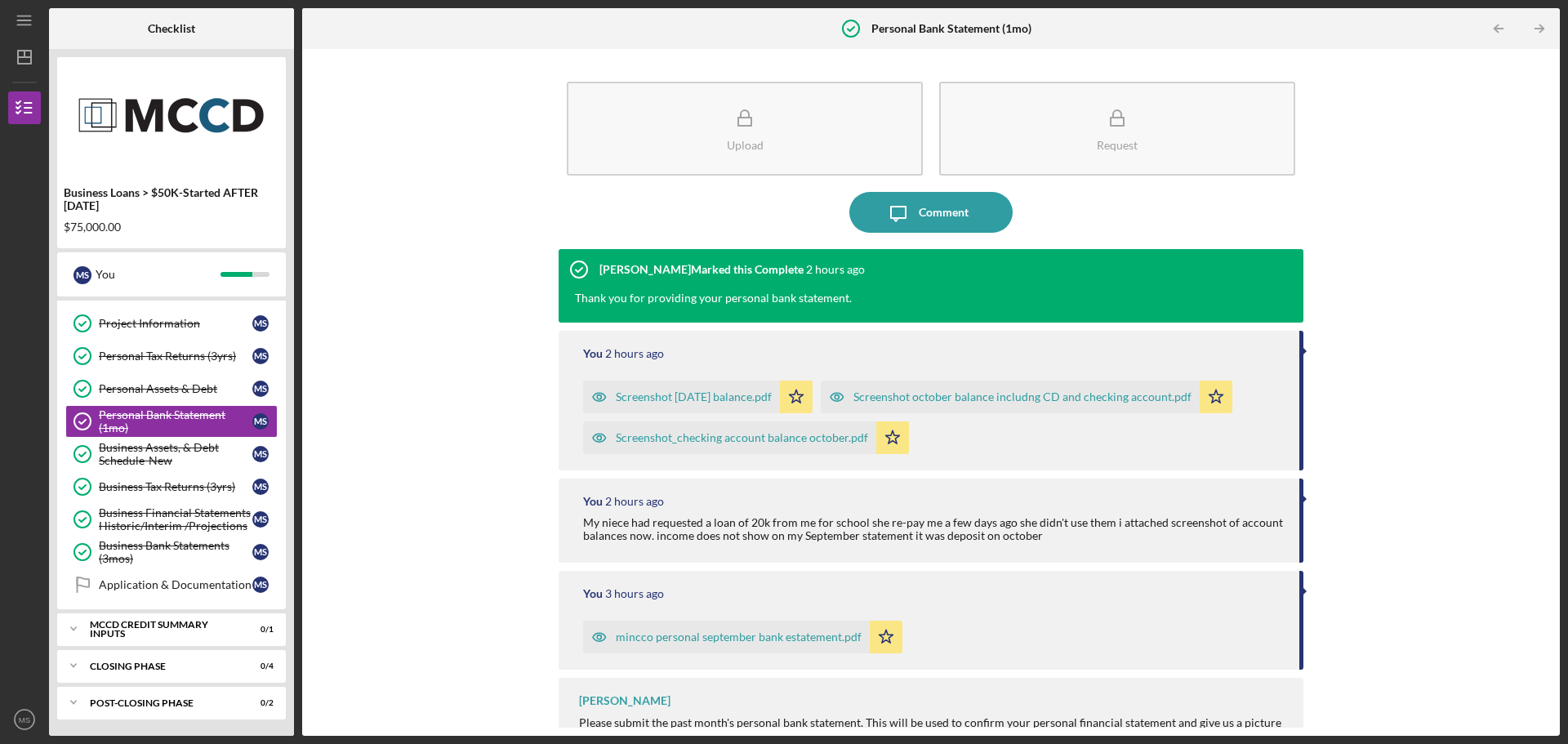
click at [979, 392] on div "Screenshot october balance includng CD and checking account.pdf" at bounding box center [1022, 397] width 338 height 13
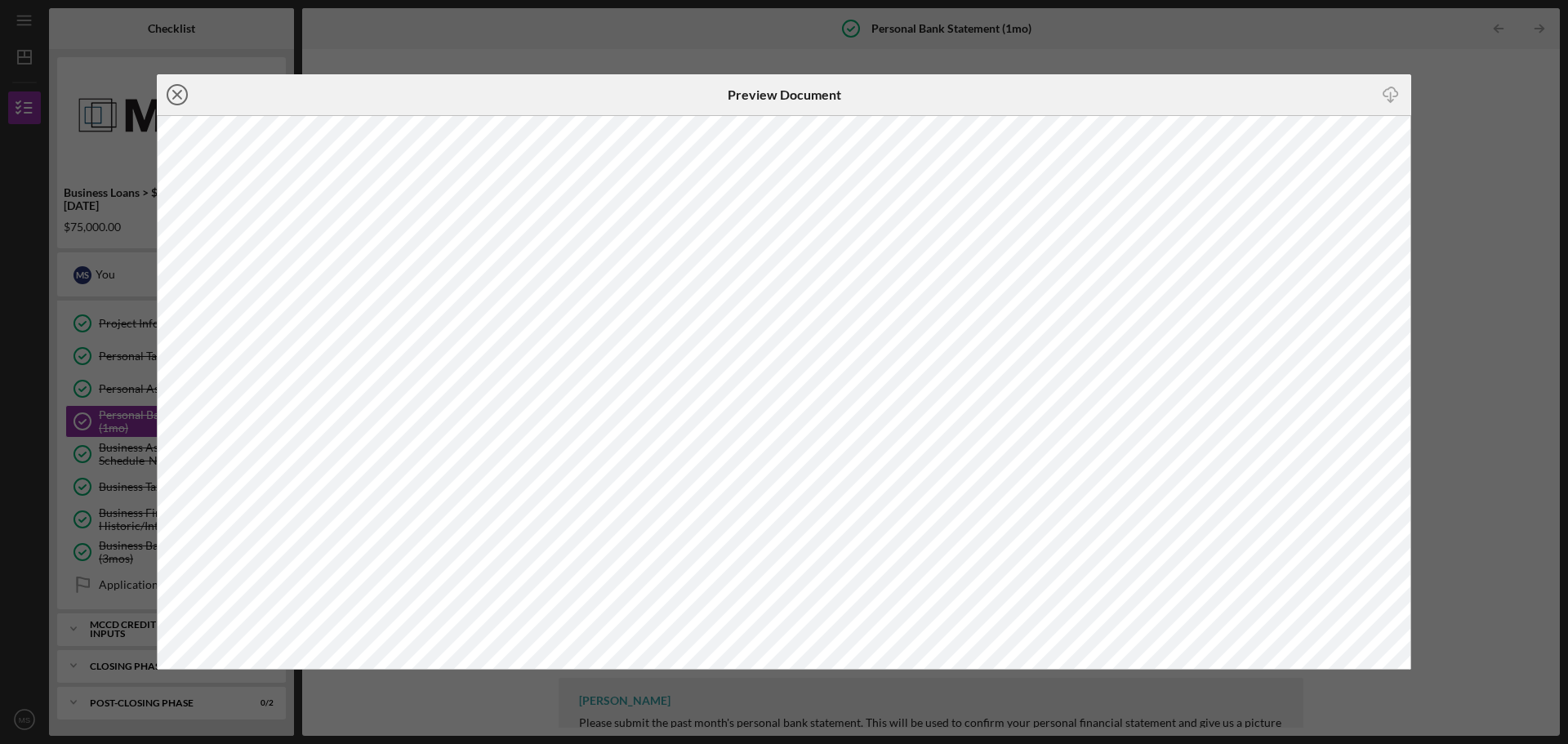
click at [176, 91] on icon "Icon/Close" at bounding box center [177, 95] width 41 height 41
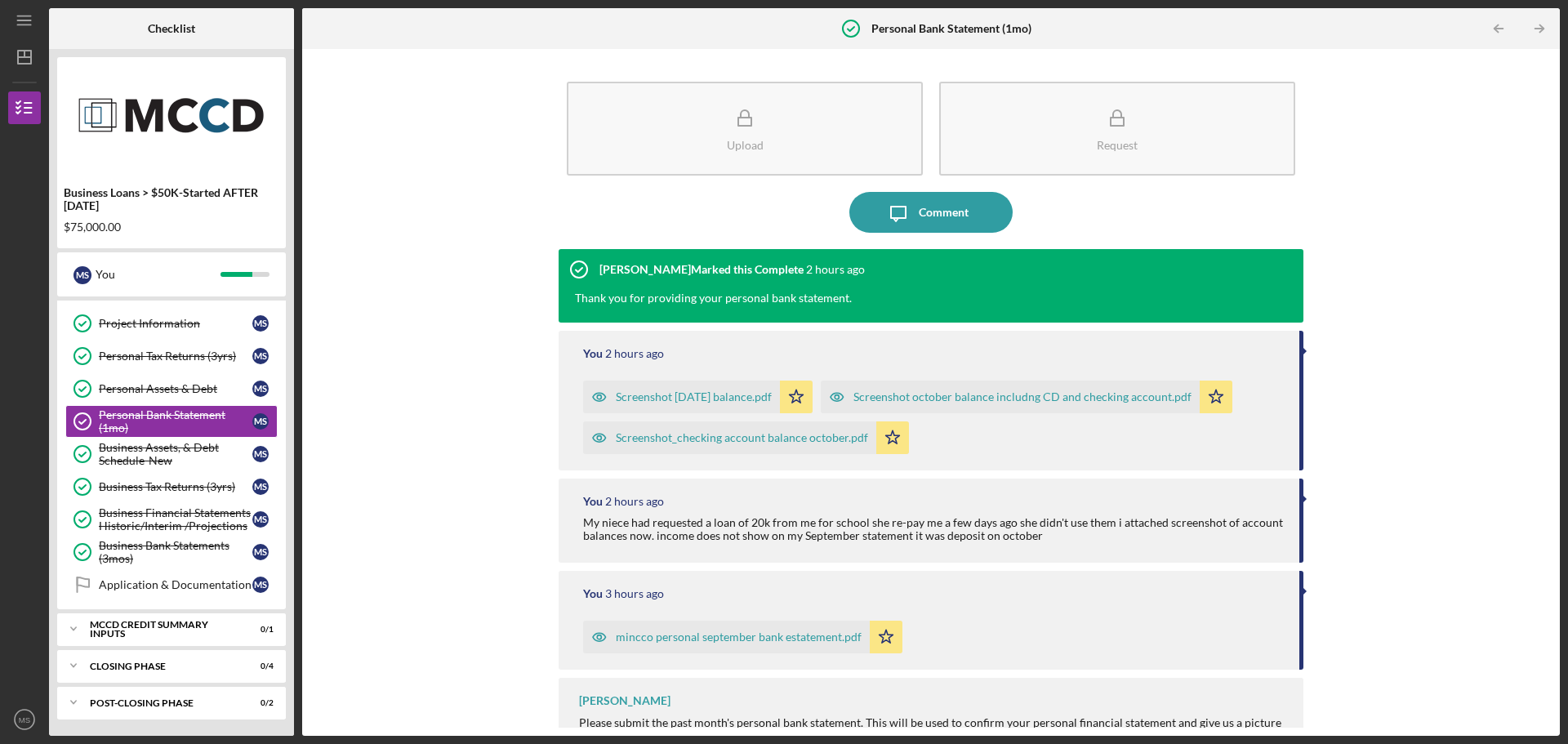
click at [636, 440] on div "Screenshot_checking account balance october.pdf" at bounding box center [742, 438] width 252 height 13
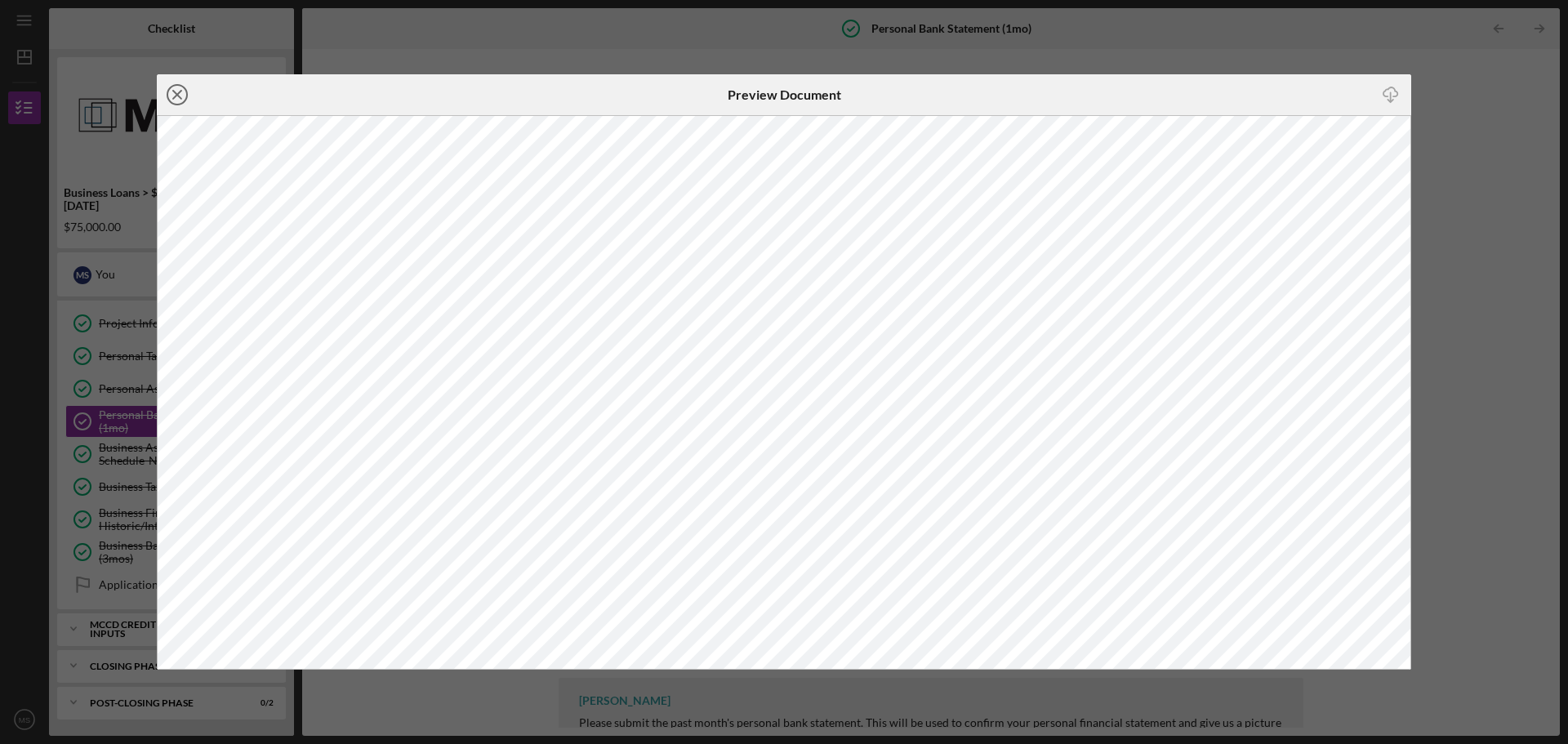
click at [177, 83] on icon "Icon/Close" at bounding box center [177, 95] width 41 height 41
